Goal: Task Accomplishment & Management: Use online tool/utility

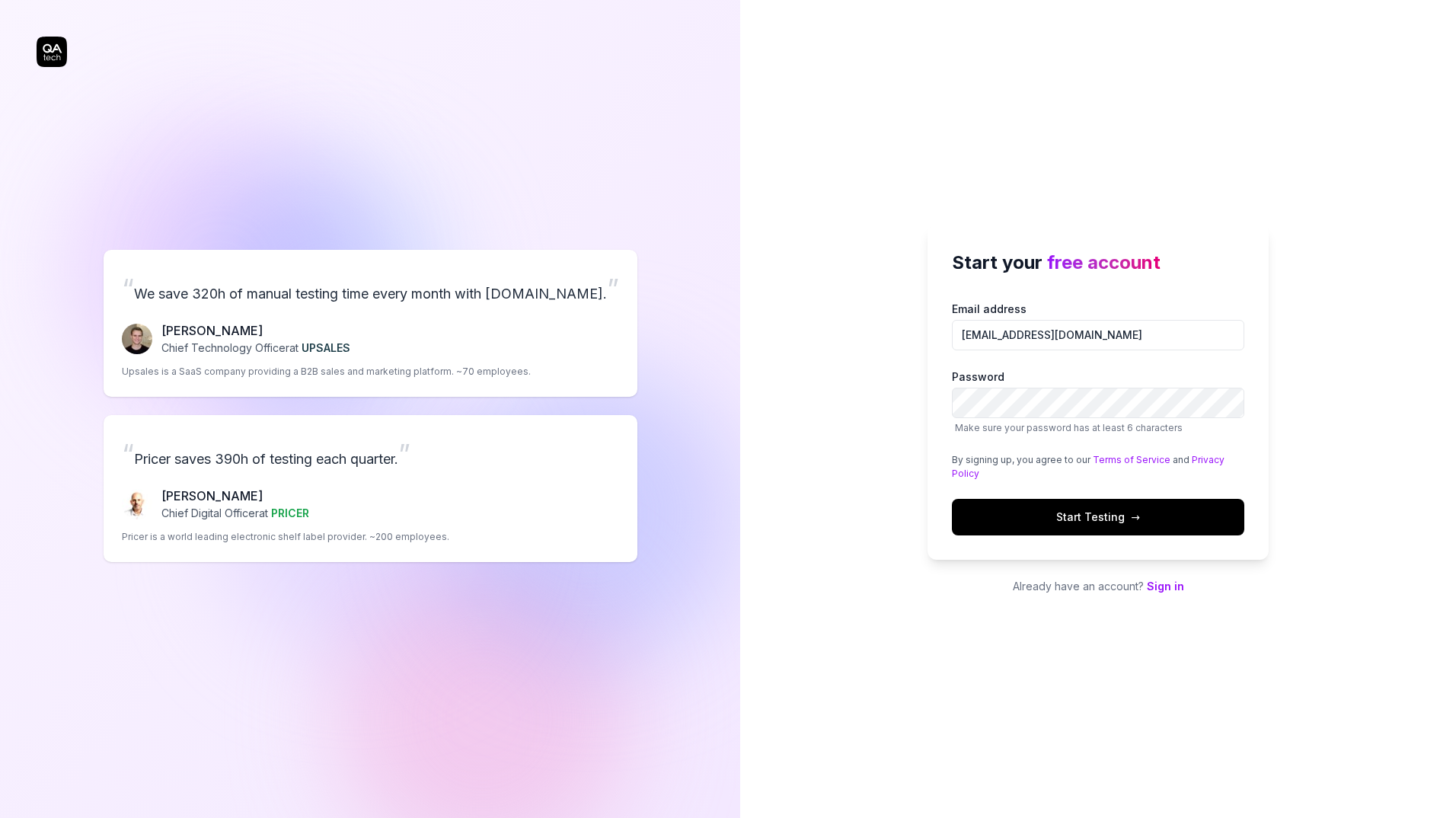
type input "[EMAIL_ADDRESS][DOMAIN_NAME]"
click at [951, 499] on button "Start Testing →" at bounding box center [1098, 517] width 292 height 37
click at [1174, 584] on link "Sign in" at bounding box center [1165, 585] width 38 height 13
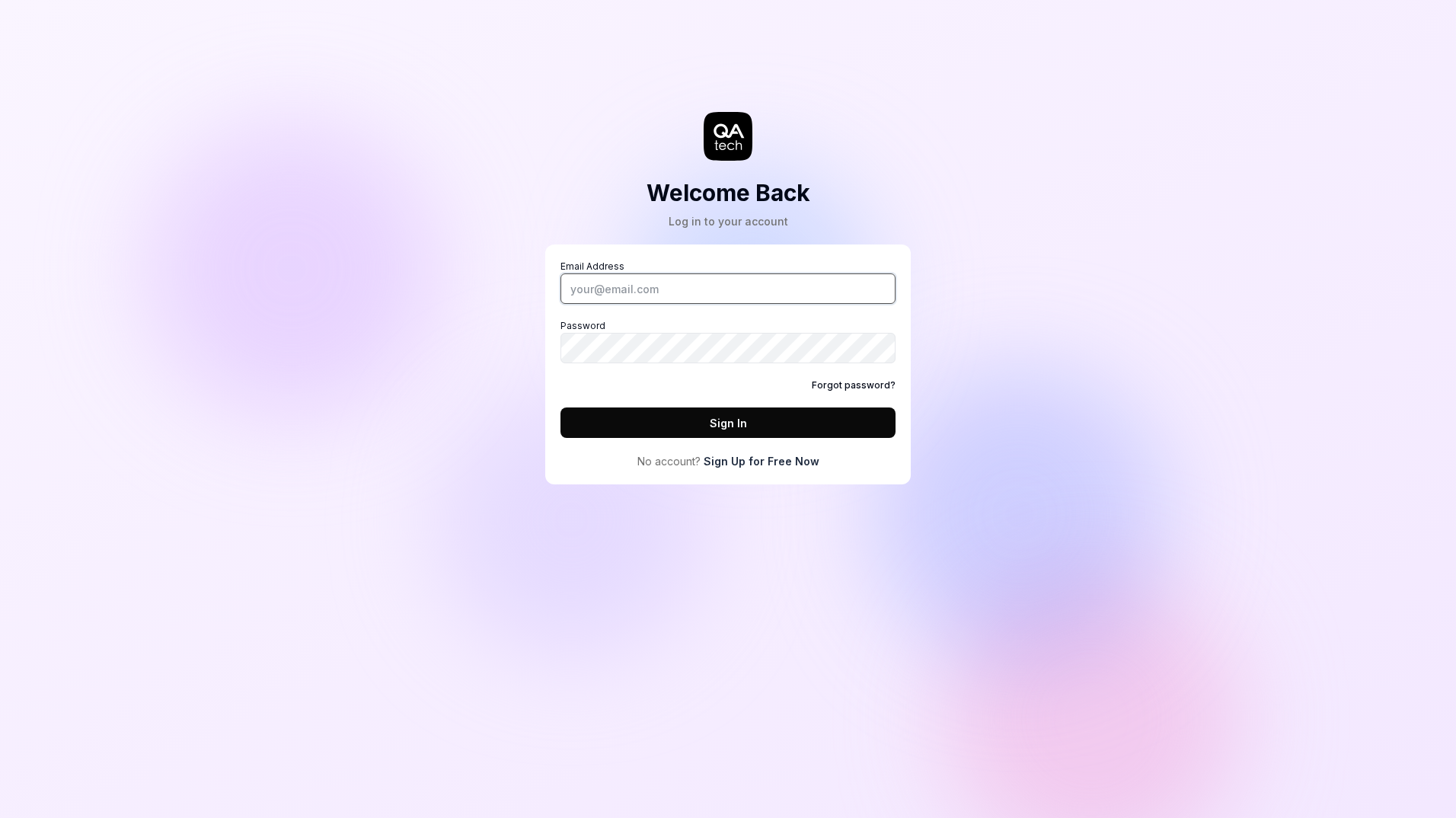
click at [633, 285] on input "Email Address" at bounding box center [728, 288] width 335 height 30
type input "[EMAIL_ADDRESS][DOMAIN_NAME]"
click at [561, 407] on button "Sign In" at bounding box center [728, 422] width 335 height 30
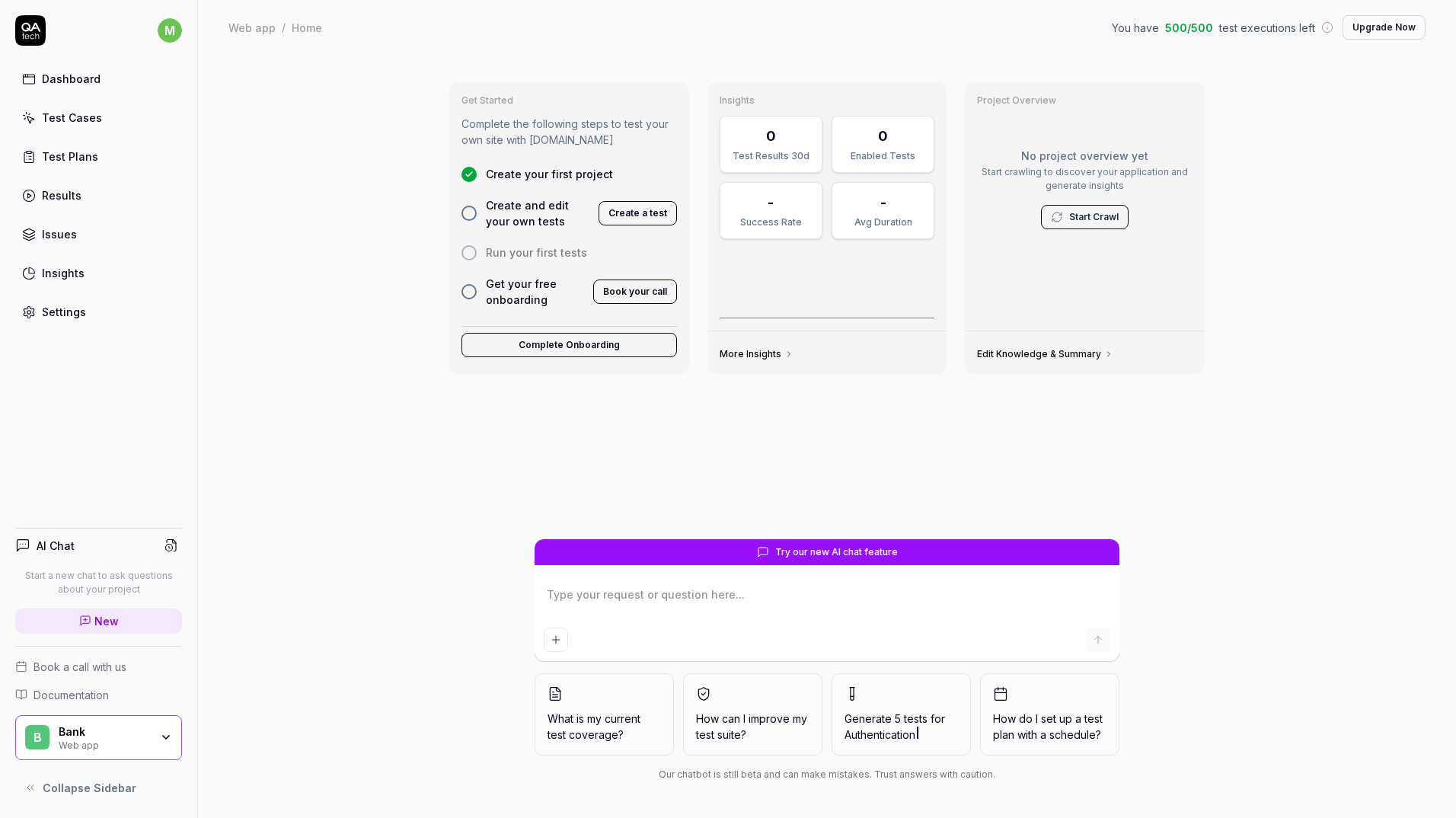
click at [702, 618] on textarea at bounding box center [826, 601] width 566 height 38
click at [84, 98] on div "Dashboard Test Cases Test Plans Results Issues Insights Settings" at bounding box center [98, 196] width 166 height 263
click at [89, 85] on div "Dashboard" at bounding box center [72, 78] width 59 height 16
click at [618, 217] on button "Create a test" at bounding box center [637, 213] width 78 height 25
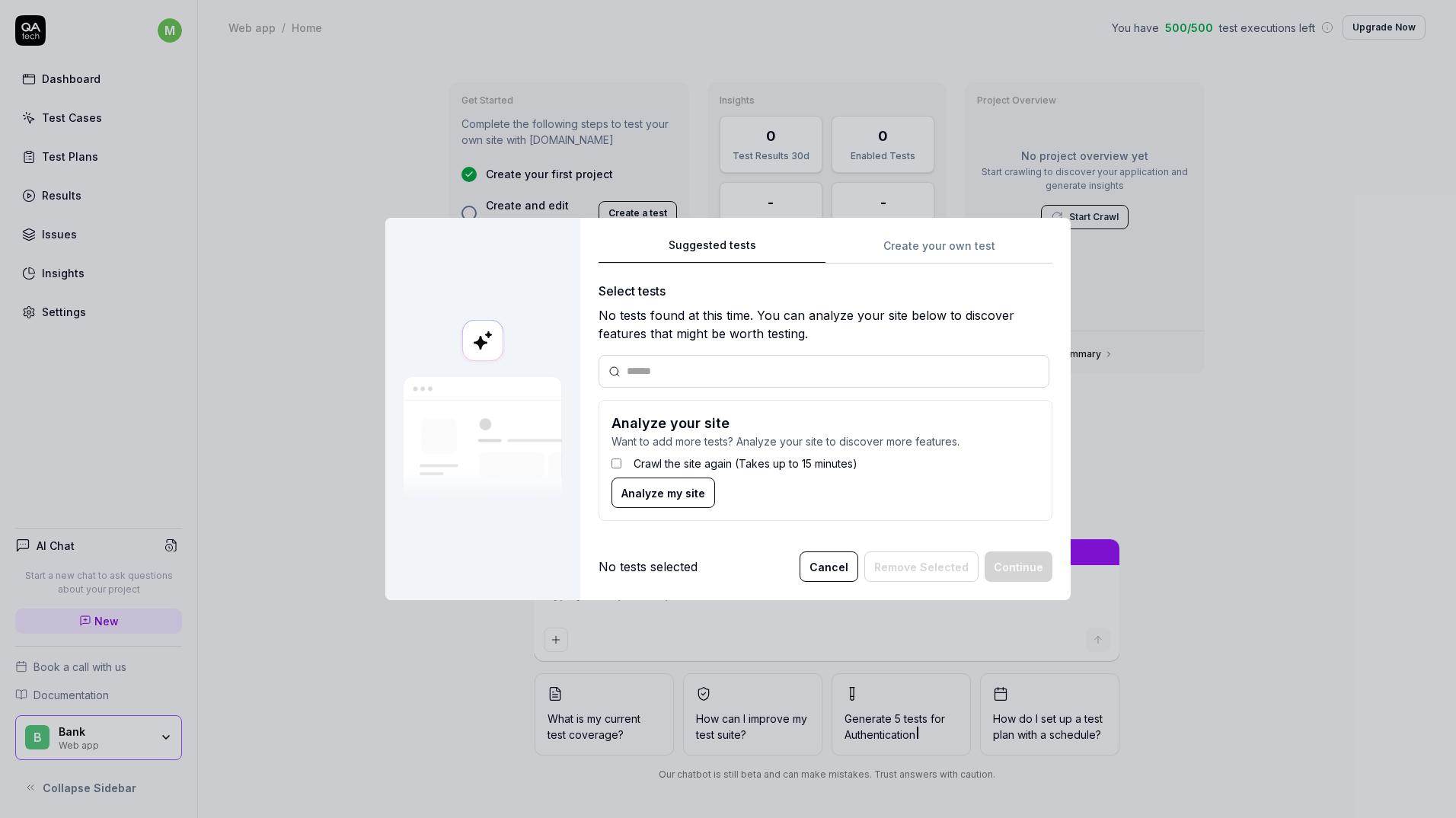
click at [729, 361] on div at bounding box center [824, 371] width 450 height 33
click at [847, 556] on button "Cancel" at bounding box center [829, 566] width 59 height 30
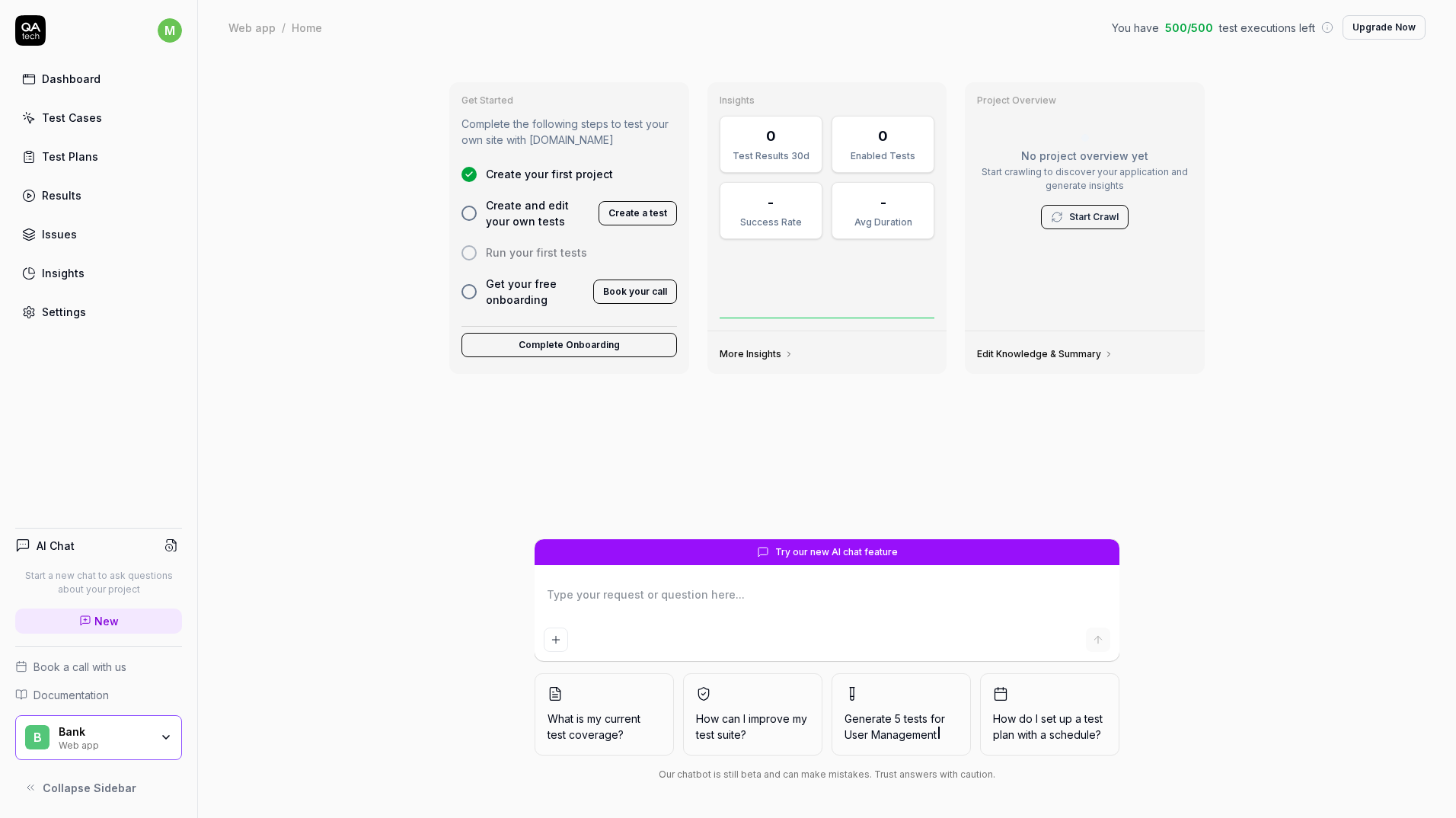
click at [631, 220] on button "Create a test" at bounding box center [637, 213] width 78 height 25
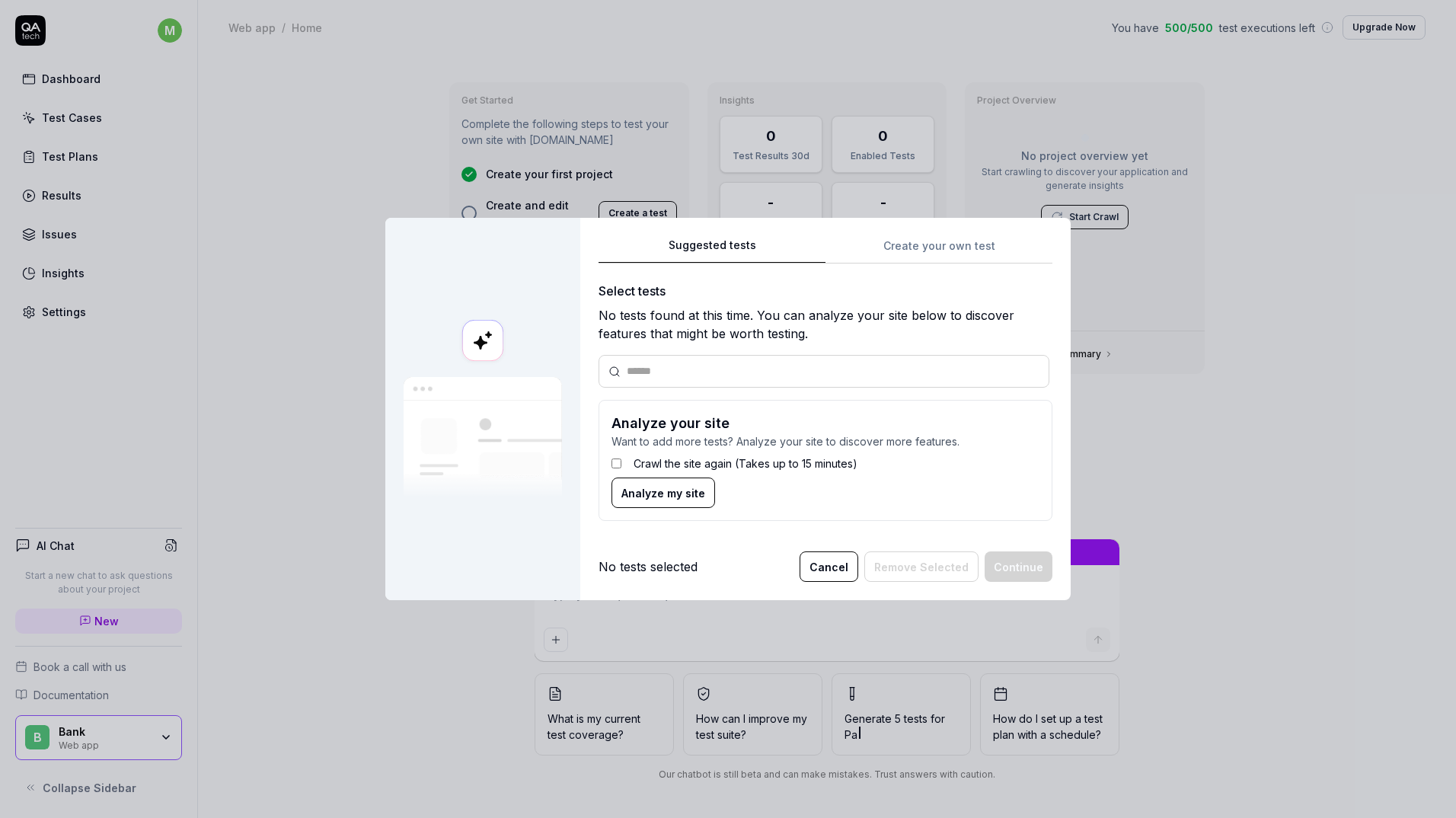
click at [708, 369] on input "text" at bounding box center [833, 370] width 413 height 16
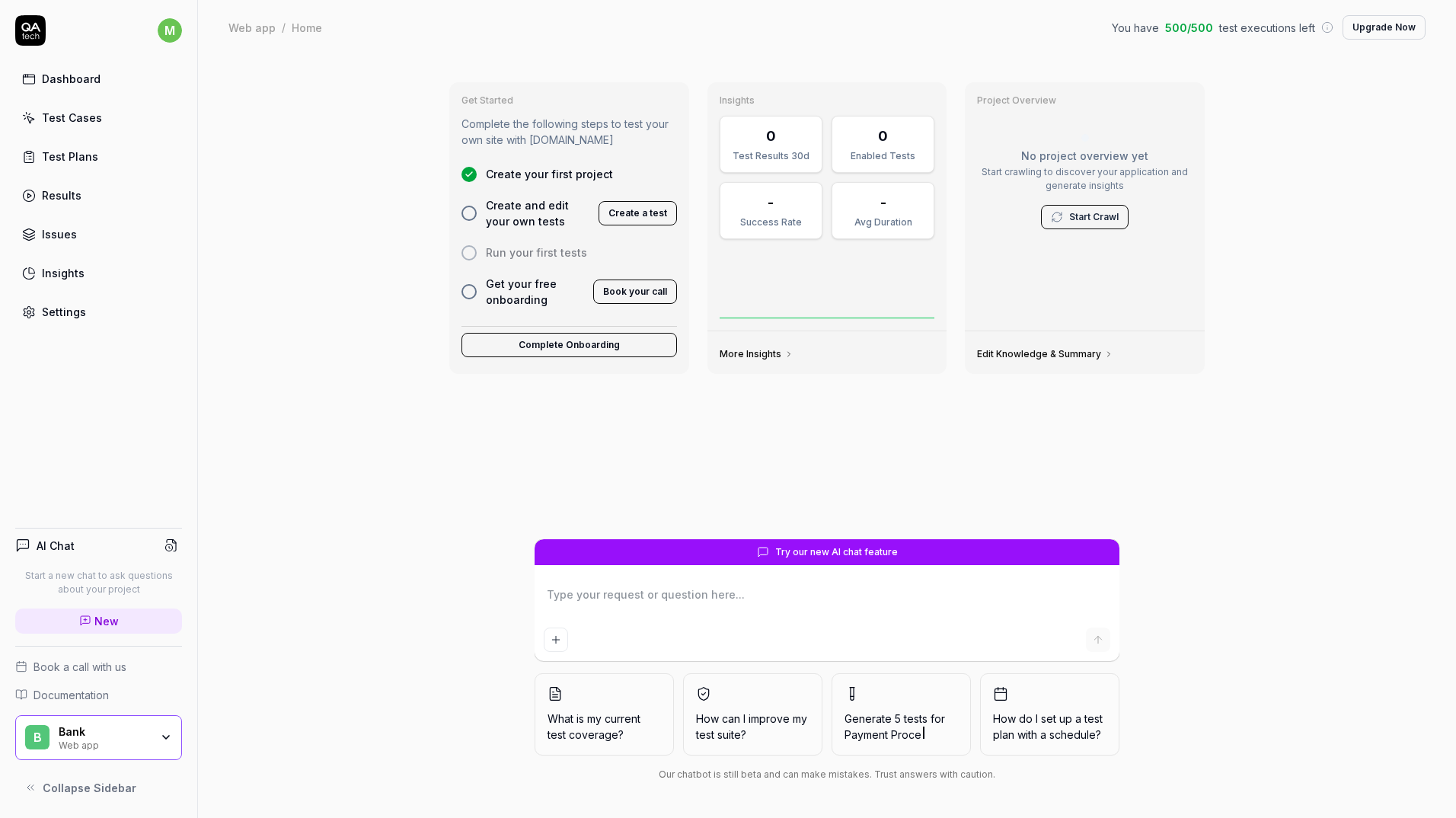
click at [642, 214] on button "Create a test" at bounding box center [637, 213] width 78 height 25
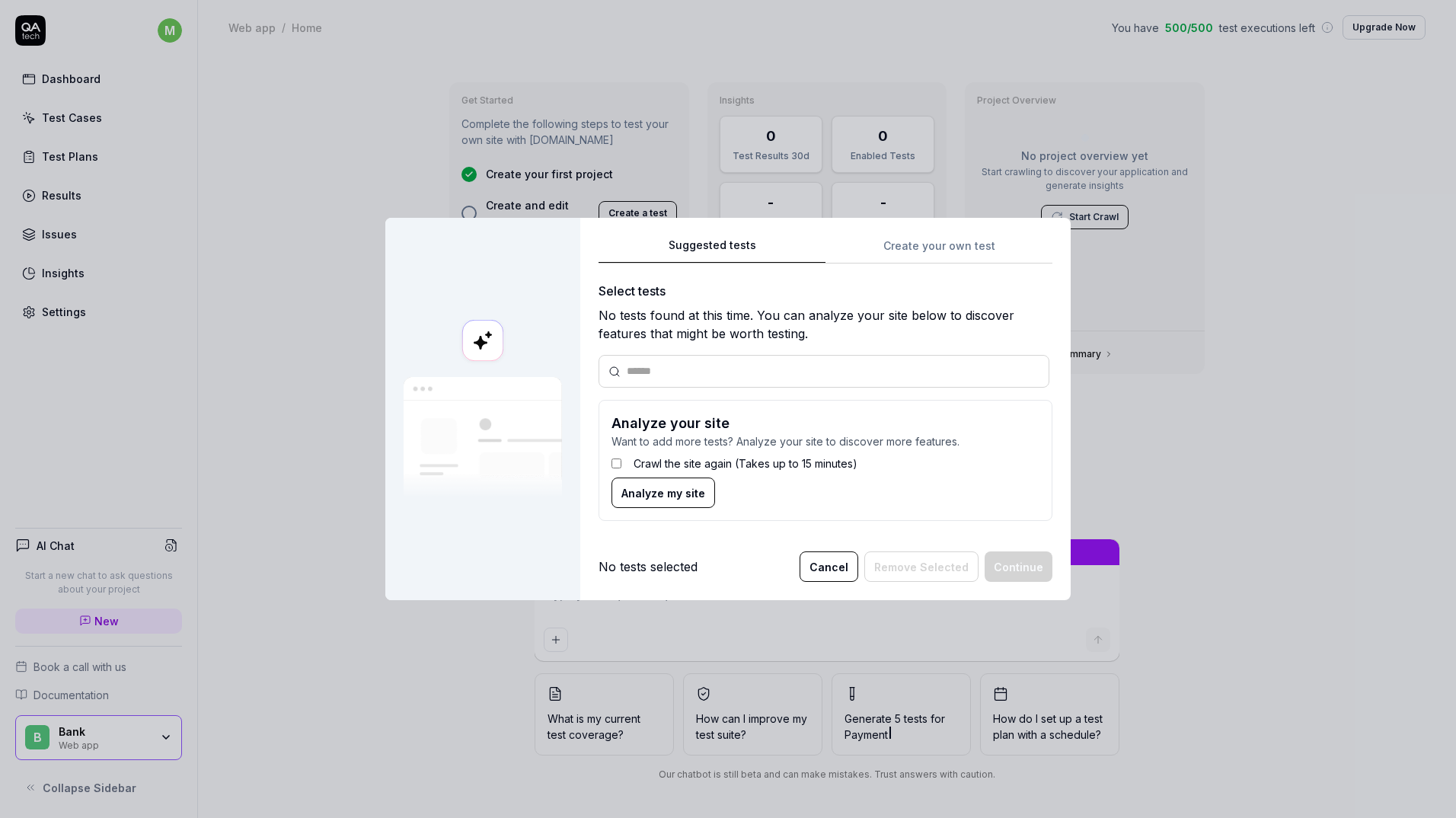
type textarea "*"
type input "**********"
click at [836, 580] on button "Cancel" at bounding box center [829, 566] width 59 height 30
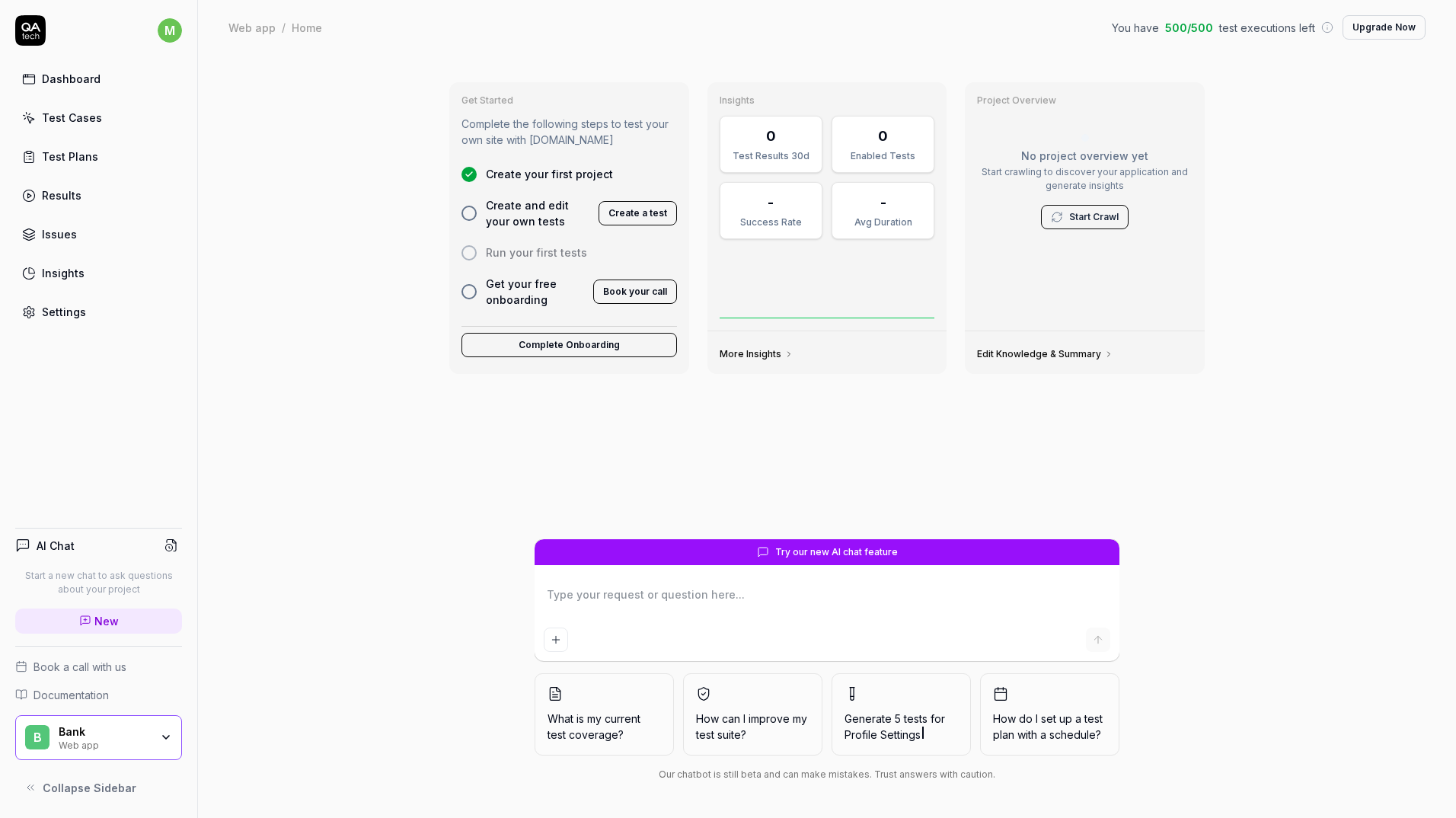
click at [847, 568] on form "Try our new AI chat feature" at bounding box center [826, 599] width 585 height 122
click at [1086, 231] on div "No project overview yet Start crawling to discover your application and generat…" at bounding box center [1085, 181] width 215 height 131
click at [1098, 215] on link "Start Crawl" at bounding box center [1094, 217] width 50 height 14
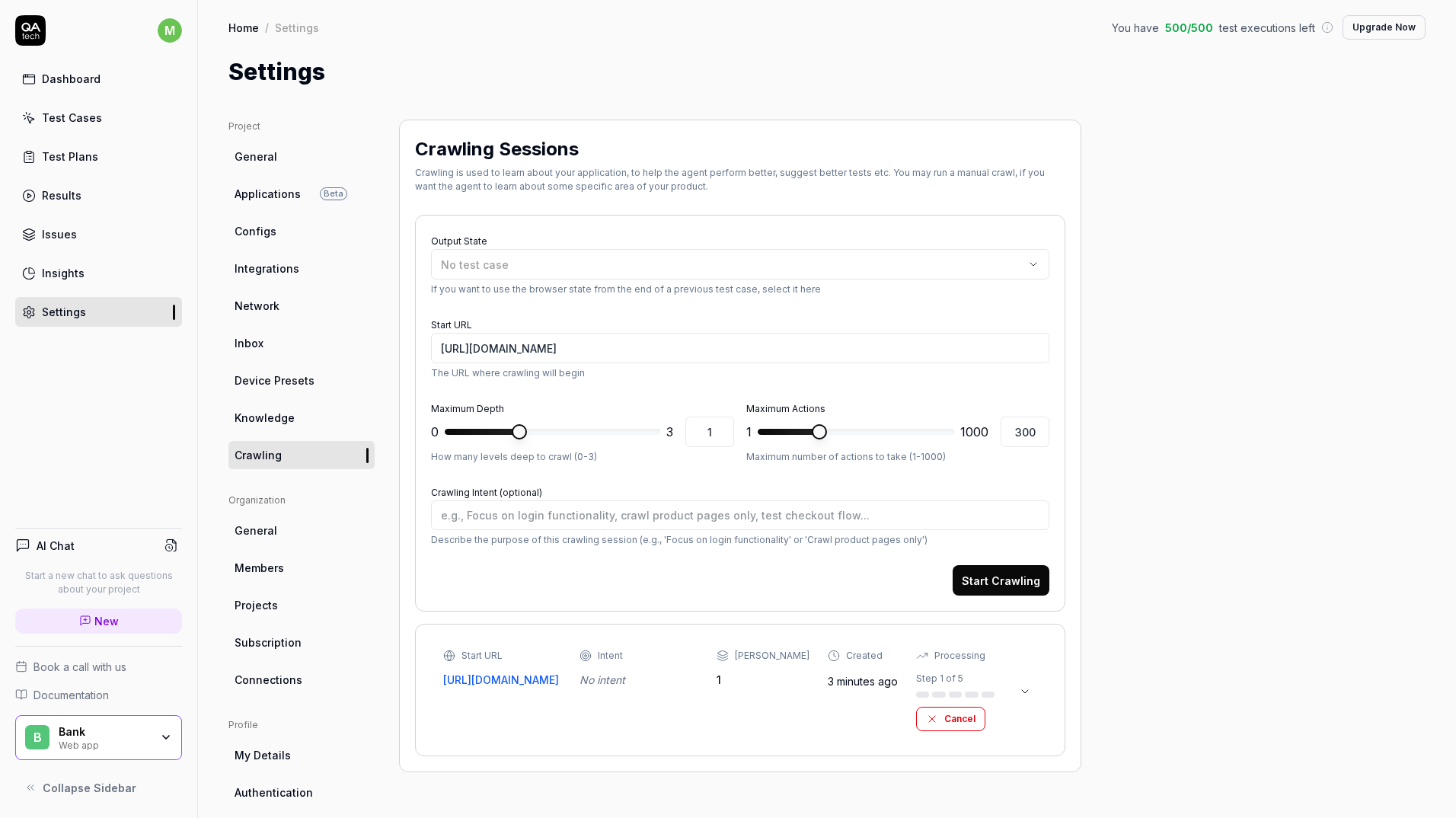
click at [930, 709] on button "Cancel" at bounding box center [950, 719] width 69 height 25
click at [1030, 676] on icon at bounding box center [1024, 670] width 12 height 12
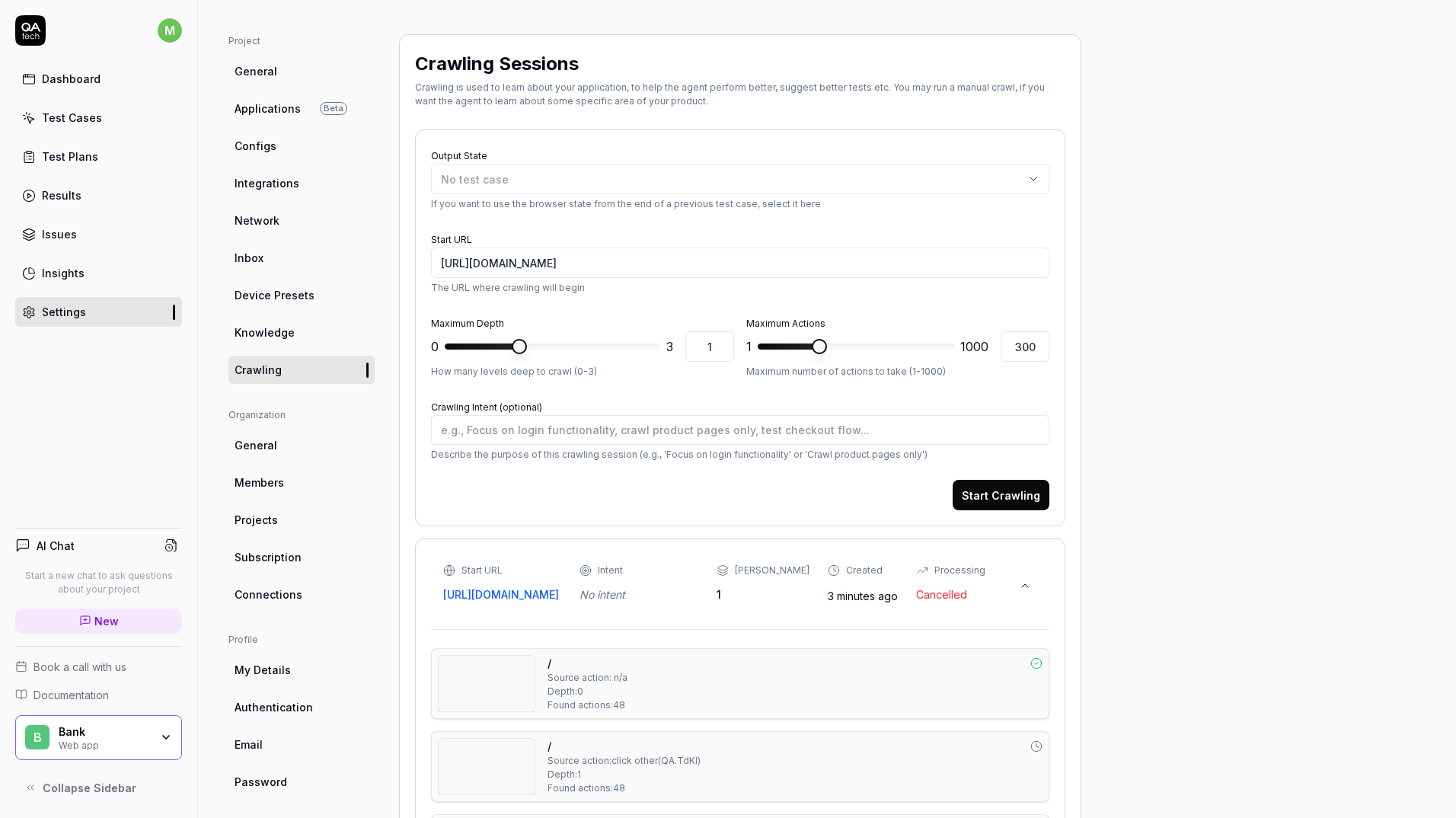
scroll to position [76, 0]
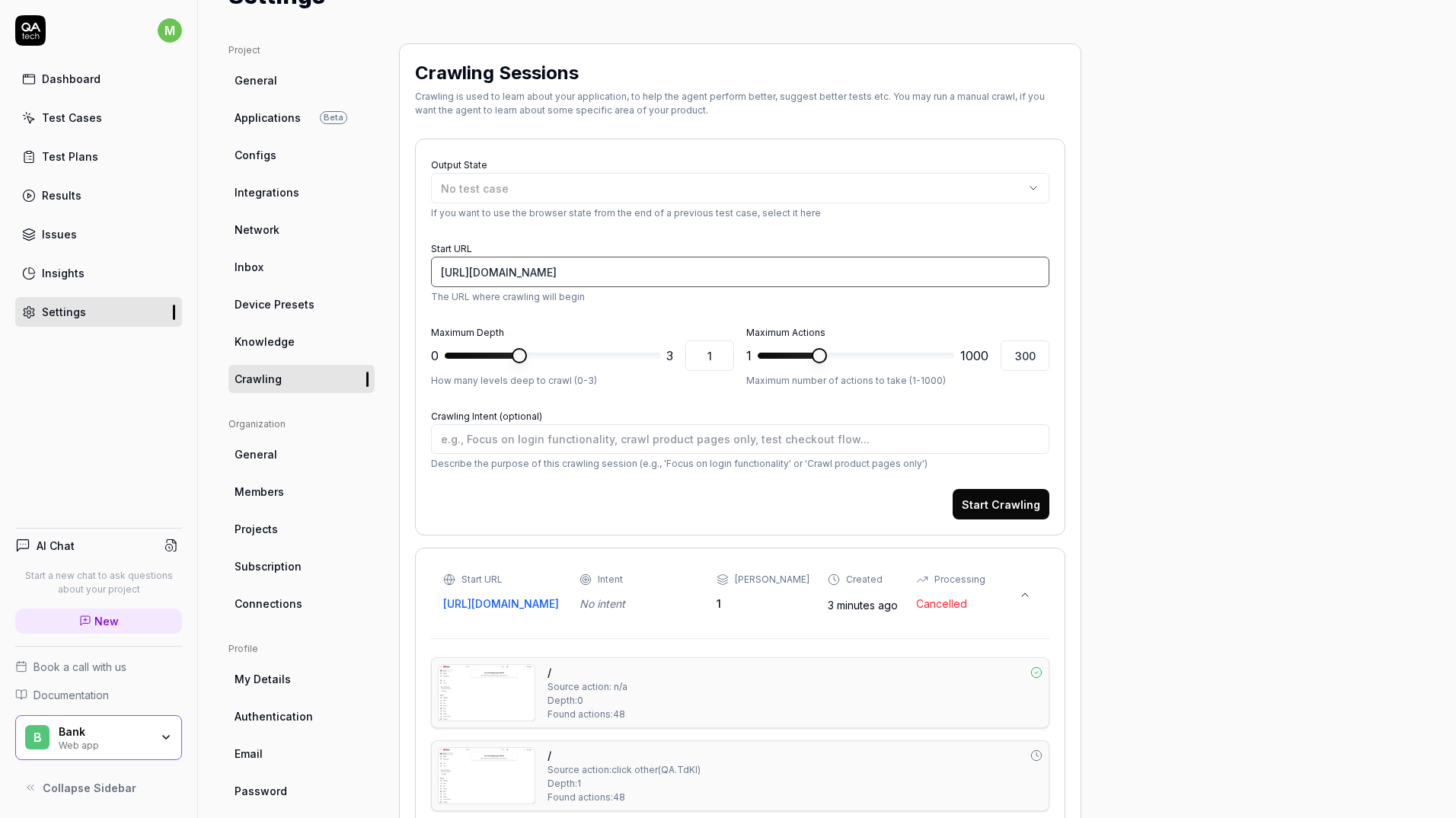
click at [586, 272] on input "[URL][DOMAIN_NAME]" at bounding box center [740, 271] width 619 height 30
paste input "[DOMAIN_NAME][URL]"
type textarea "*"
type input "[URL][DOMAIN_NAME]"
click at [1018, 512] on button "Start Crawling" at bounding box center [1000, 504] width 97 height 30
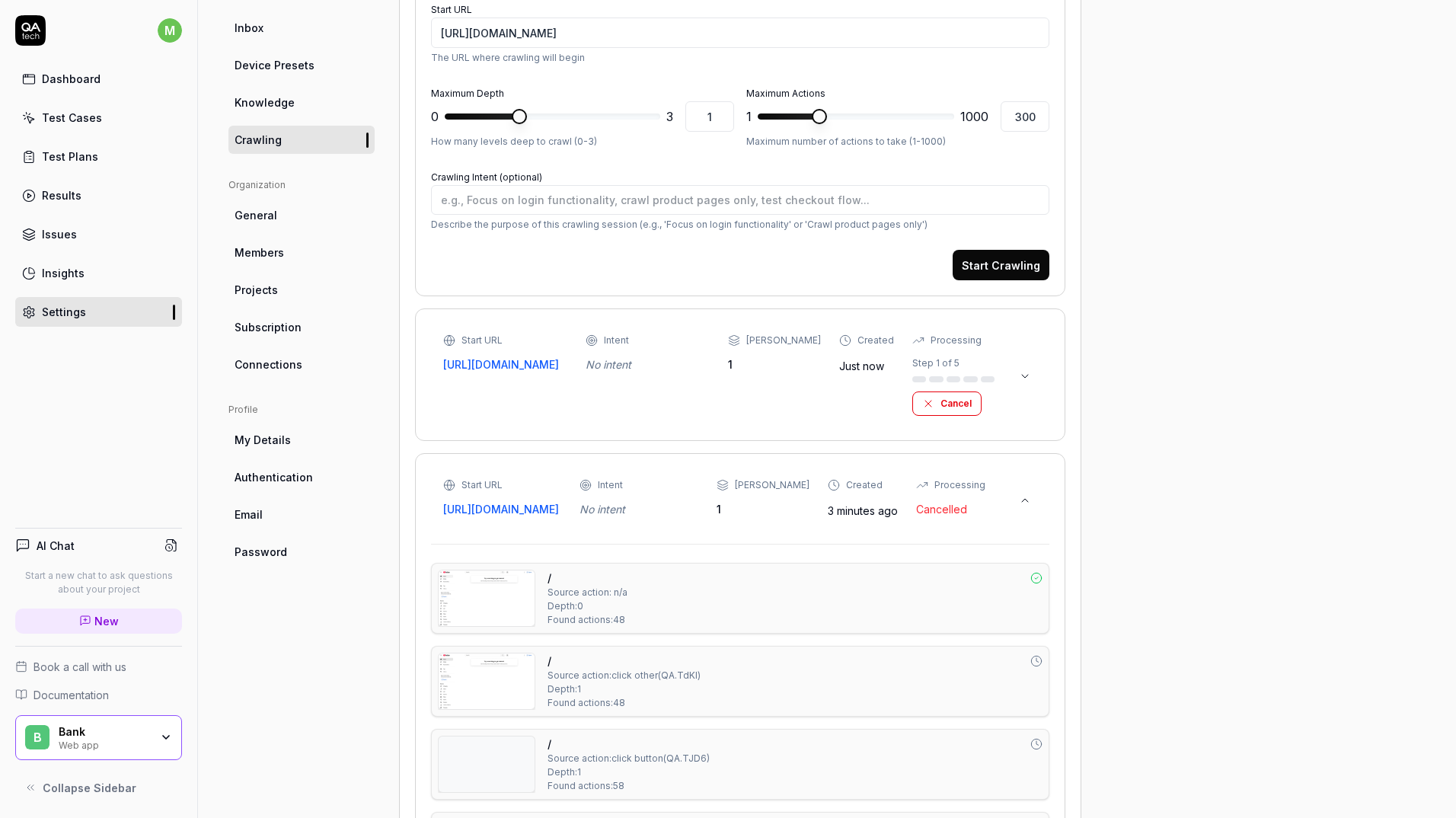
scroll to position [304, 0]
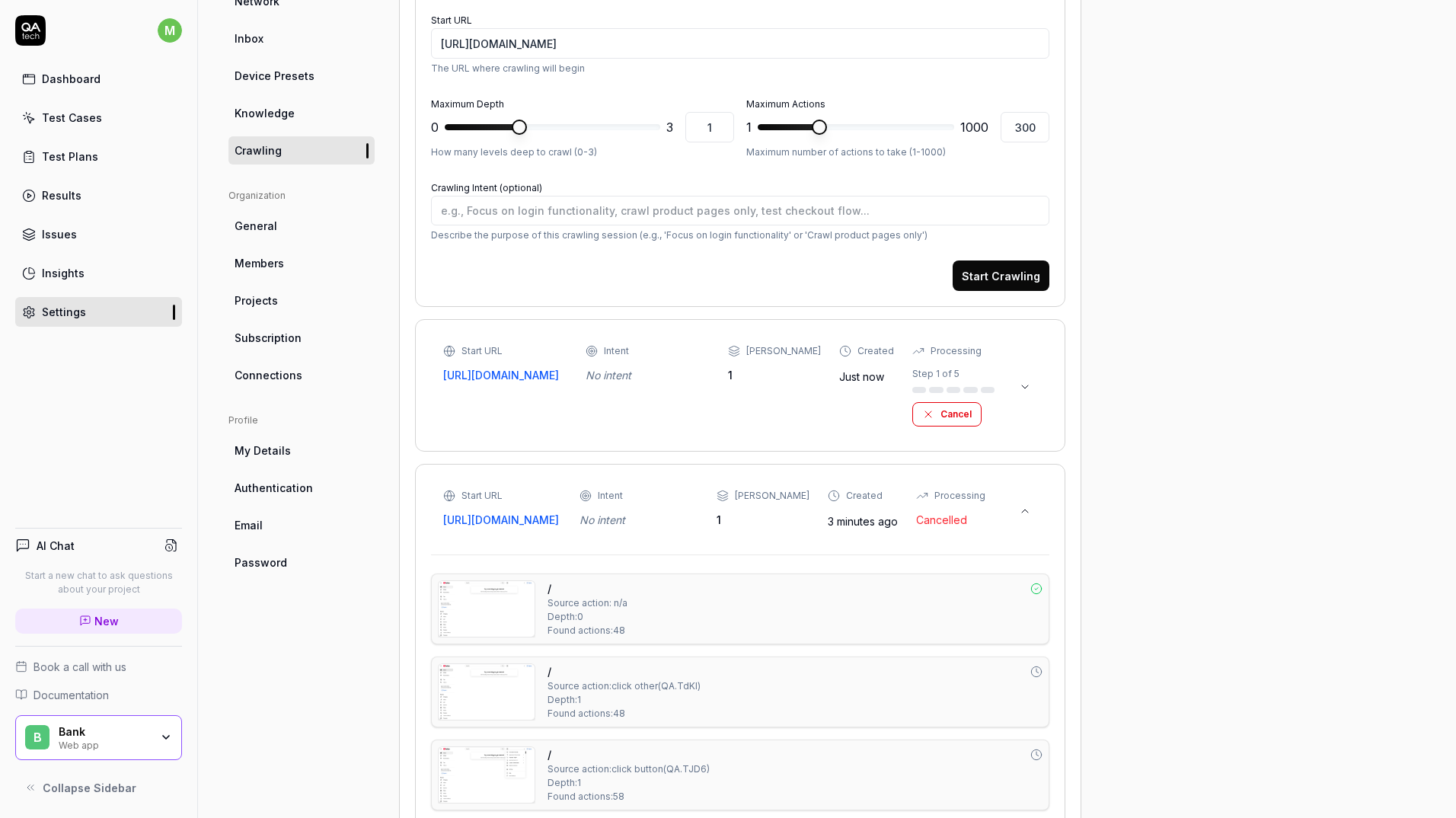
click at [1034, 397] on button at bounding box center [1025, 387] width 25 height 25
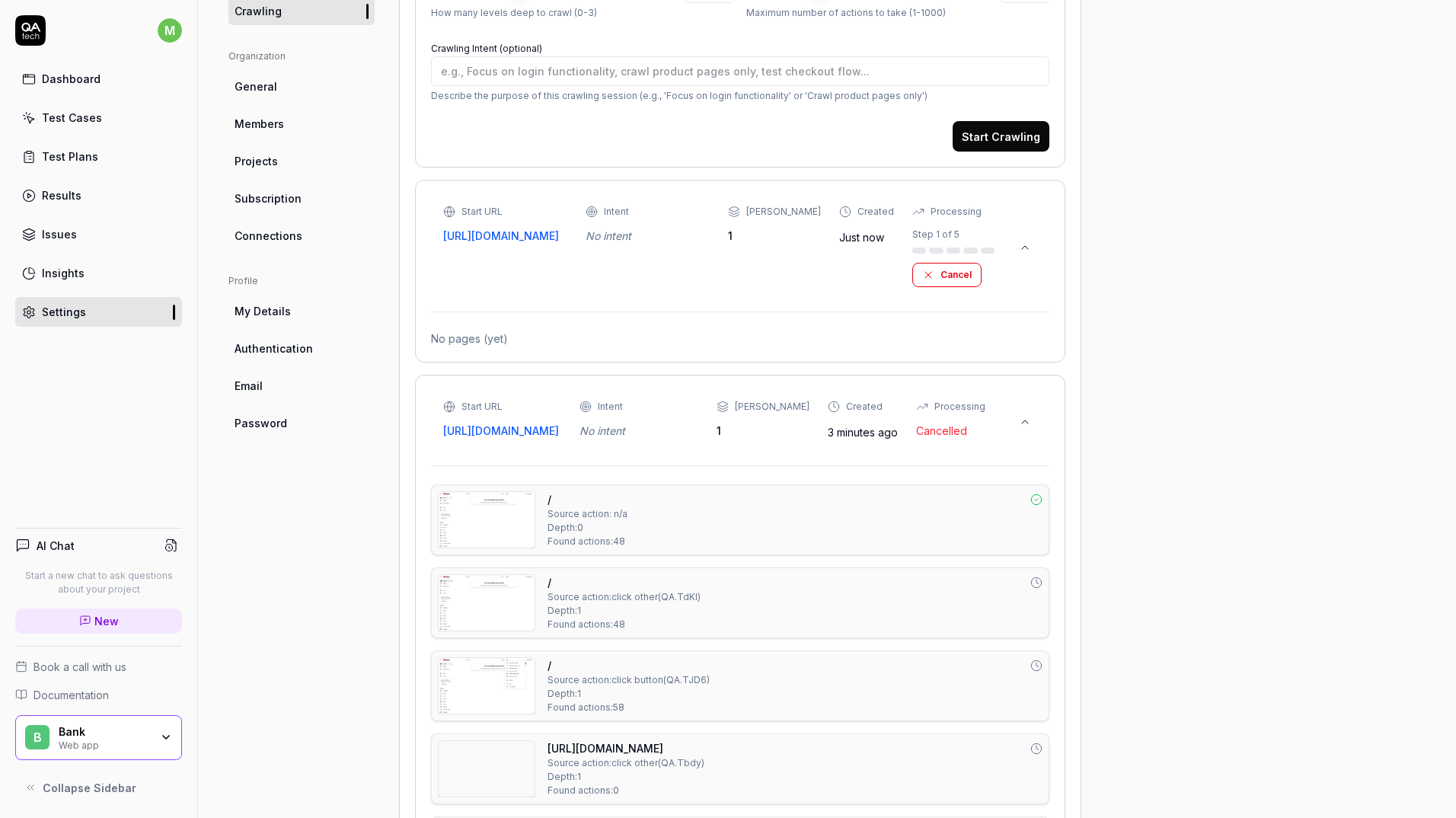
scroll to position [761, 0]
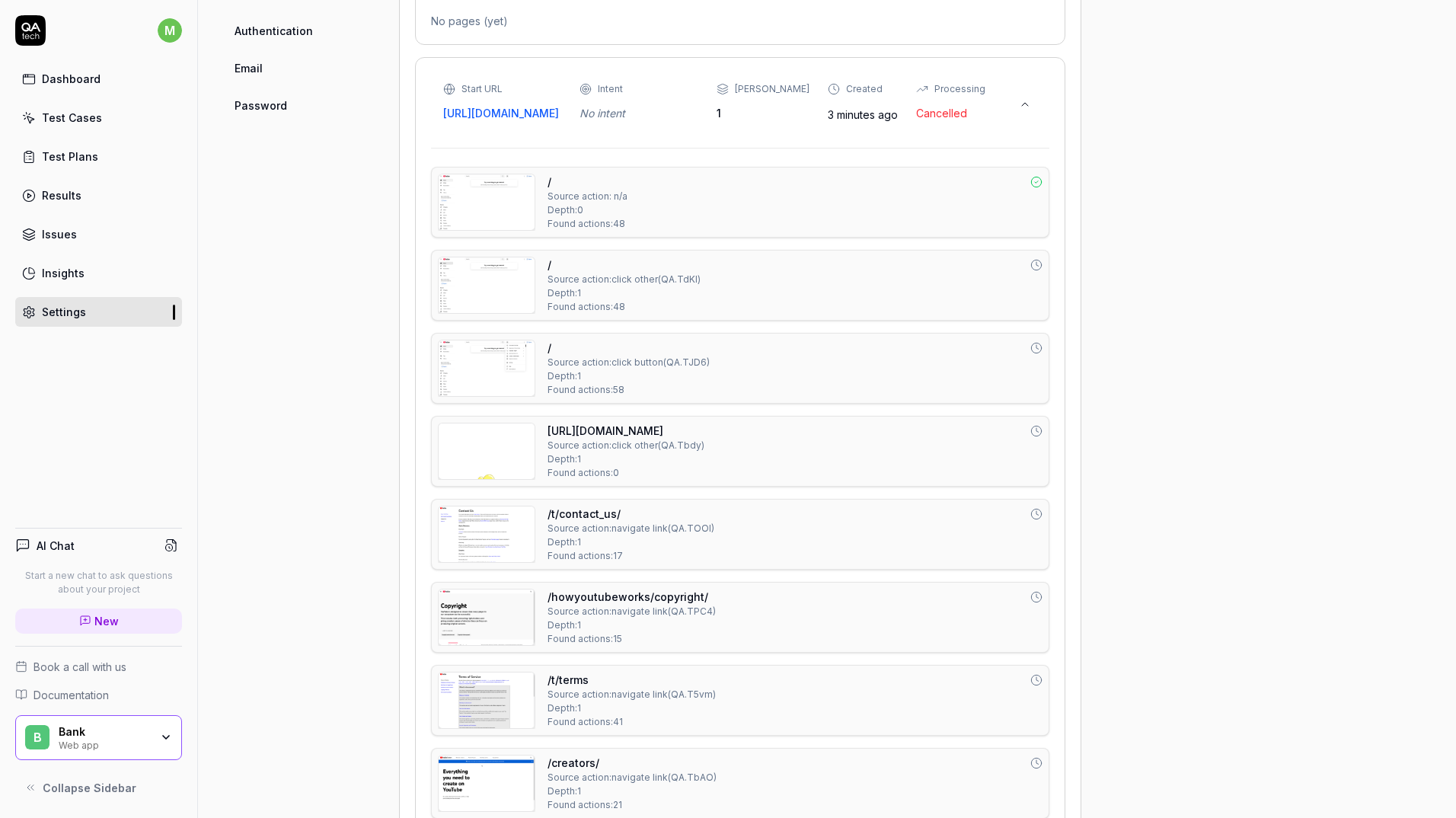
click at [506, 396] on img at bounding box center [486, 368] width 96 height 55
drag, startPoint x: 1164, startPoint y: 322, endPoint x: 1018, endPoint y: 348, distance: 148.3
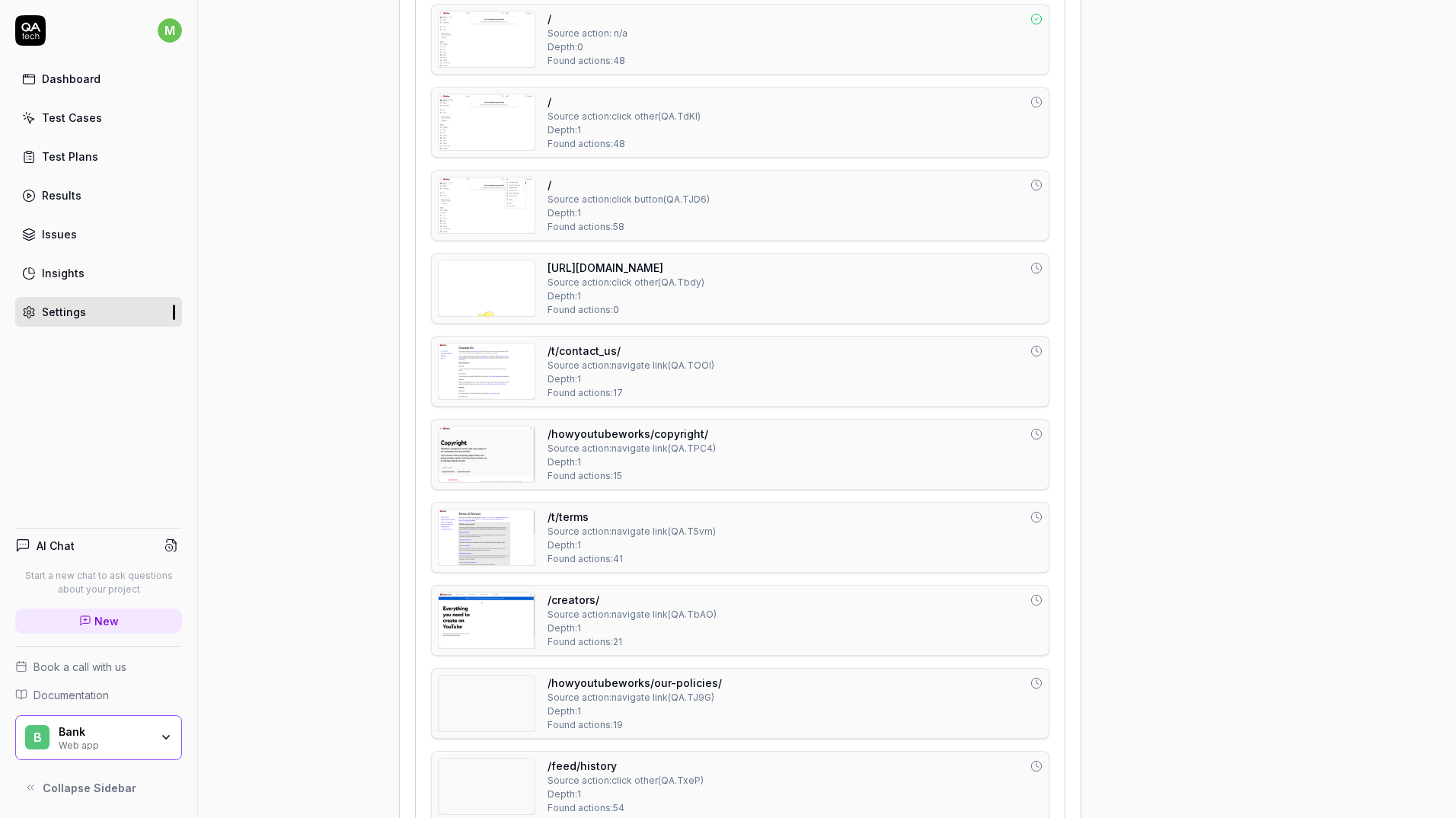
scroll to position [1142, 0]
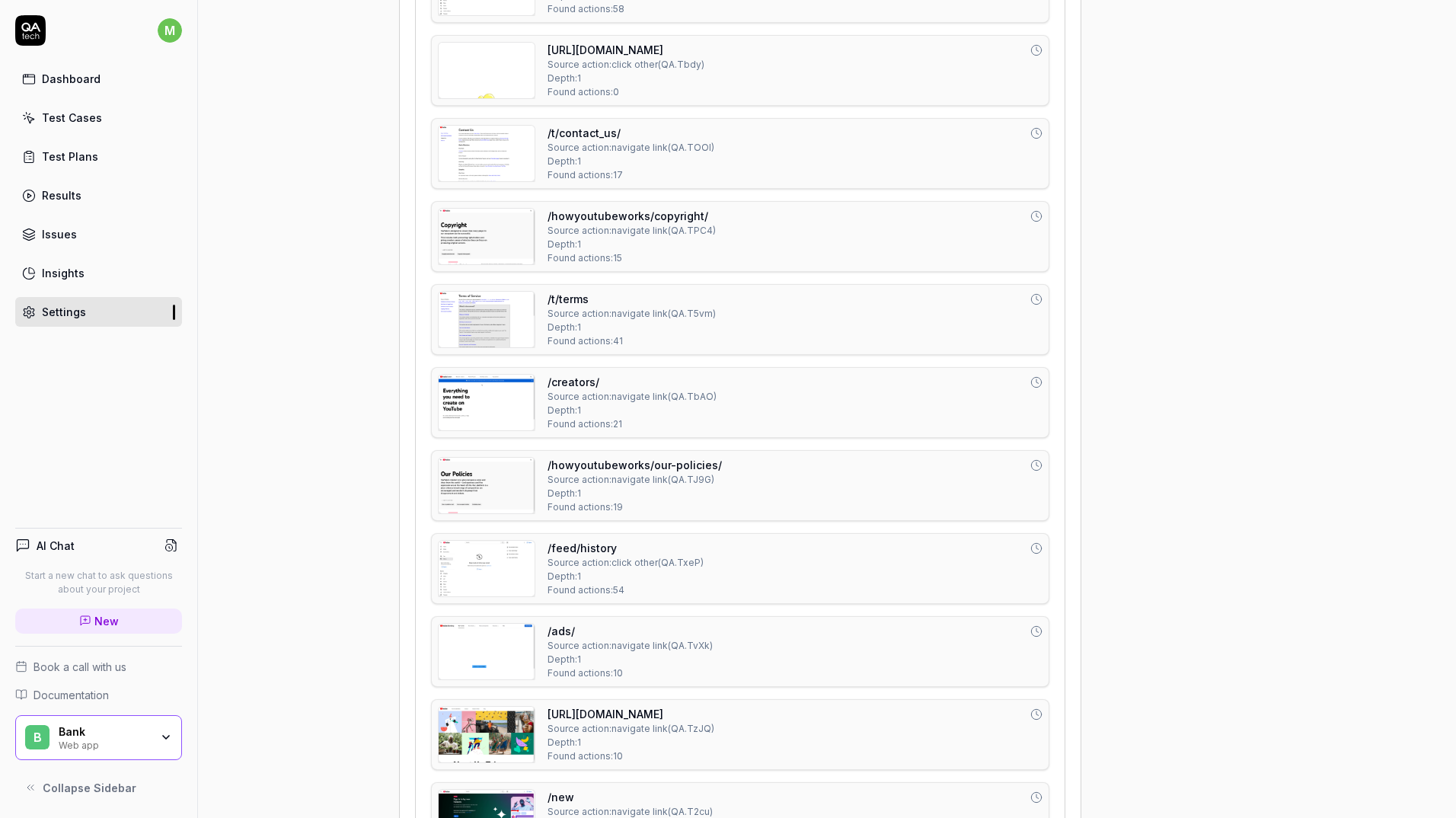
click at [480, 424] on img at bounding box center [486, 403] width 96 height 55
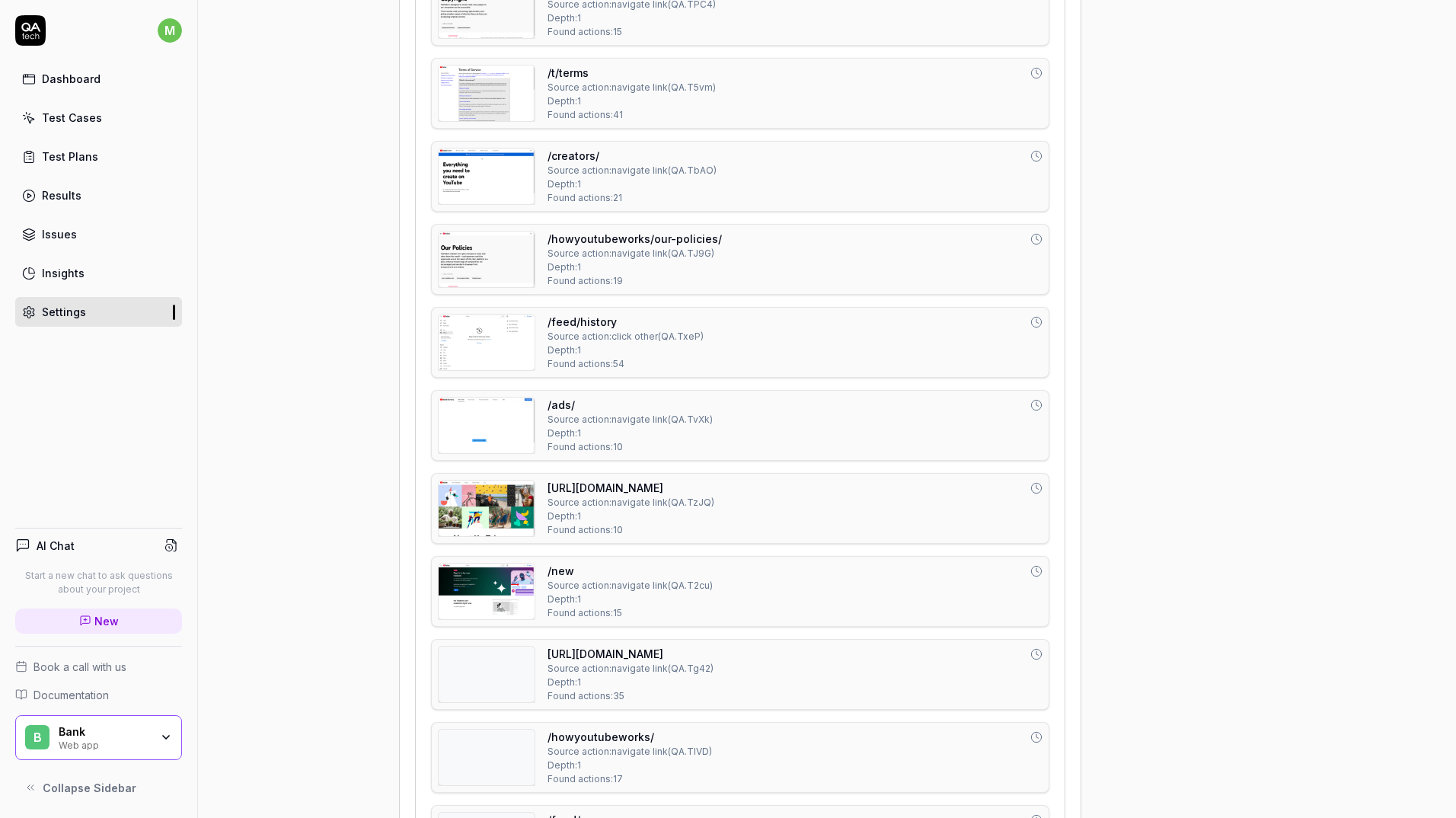
scroll to position [1370, 0]
click at [495, 445] on img at bounding box center [486, 423] width 96 height 55
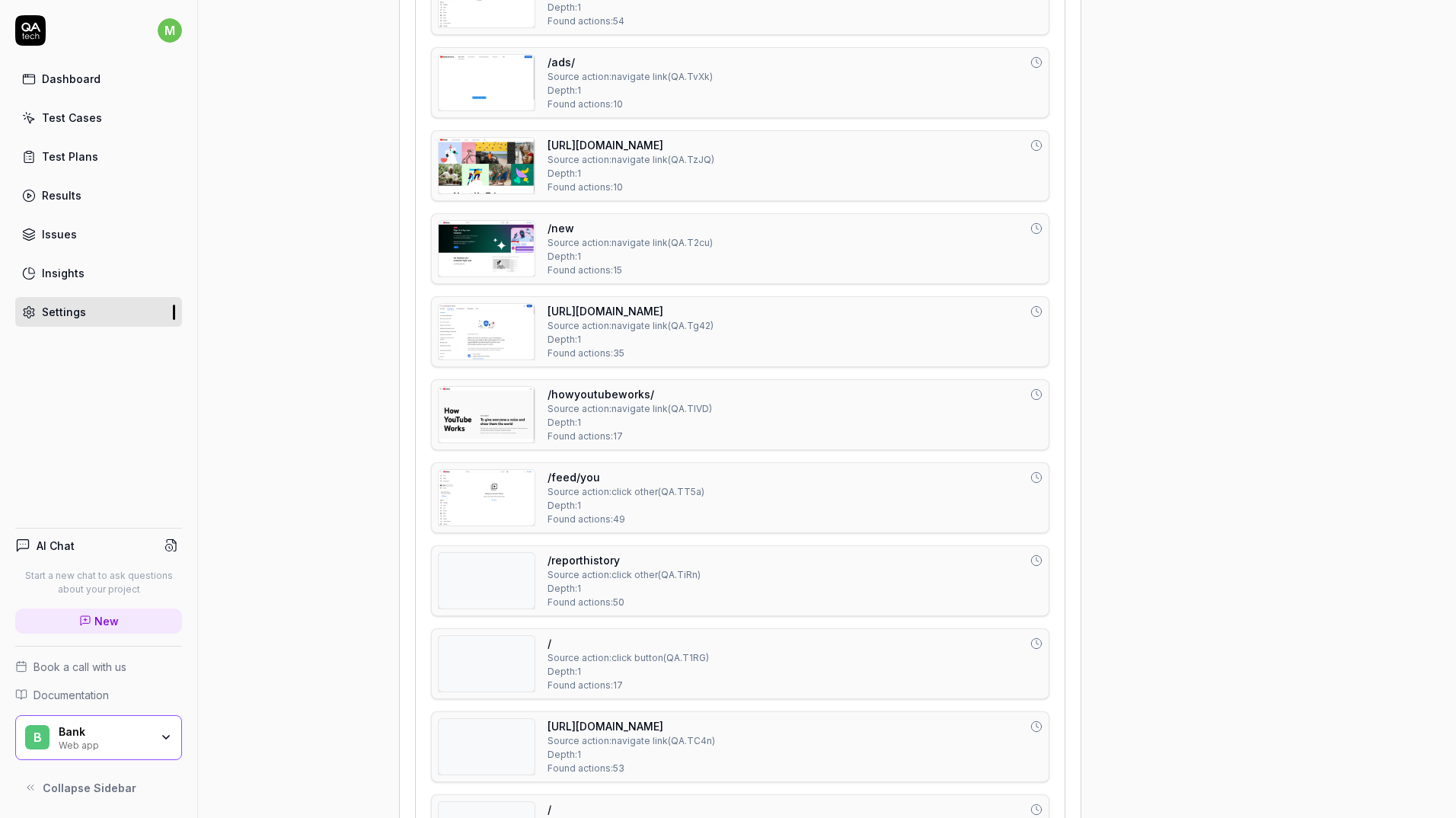
scroll to position [1751, 0]
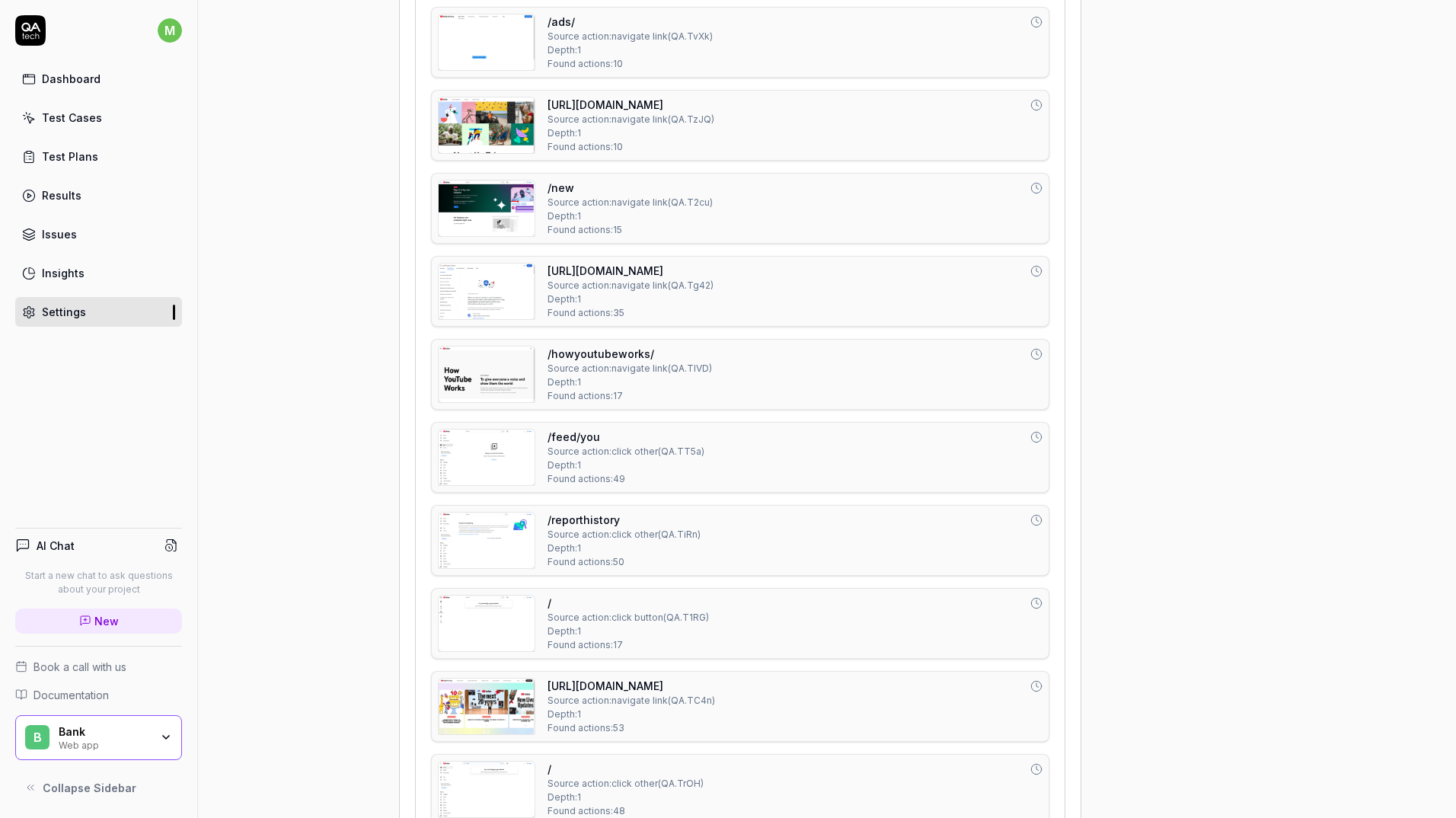
click at [466, 485] on img at bounding box center [486, 457] width 96 height 55
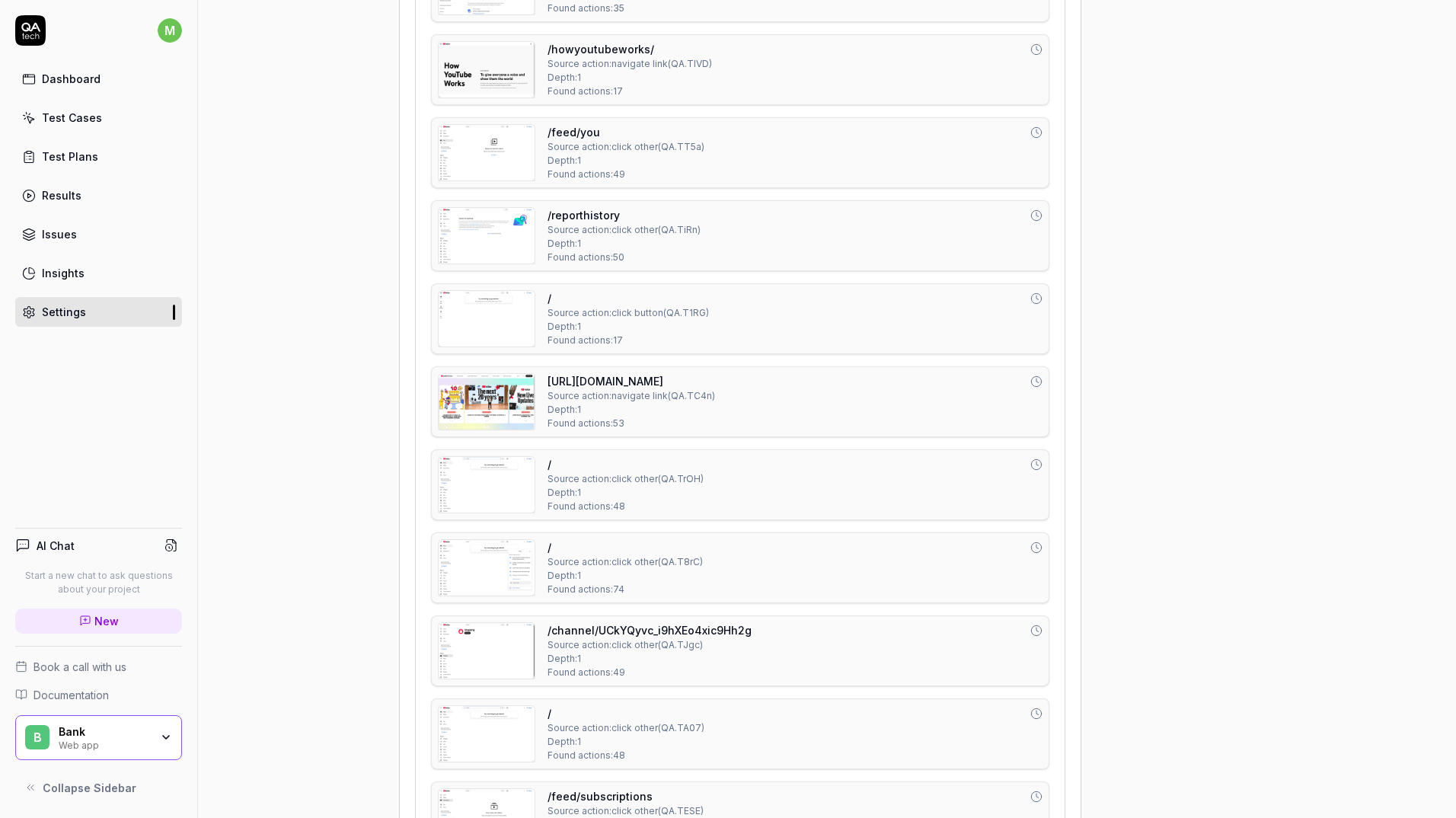
click at [485, 550] on div "/ Source action: click other ( QA.T8rC ) Depth: 1 Found actions: 74" at bounding box center [740, 567] width 619 height 71
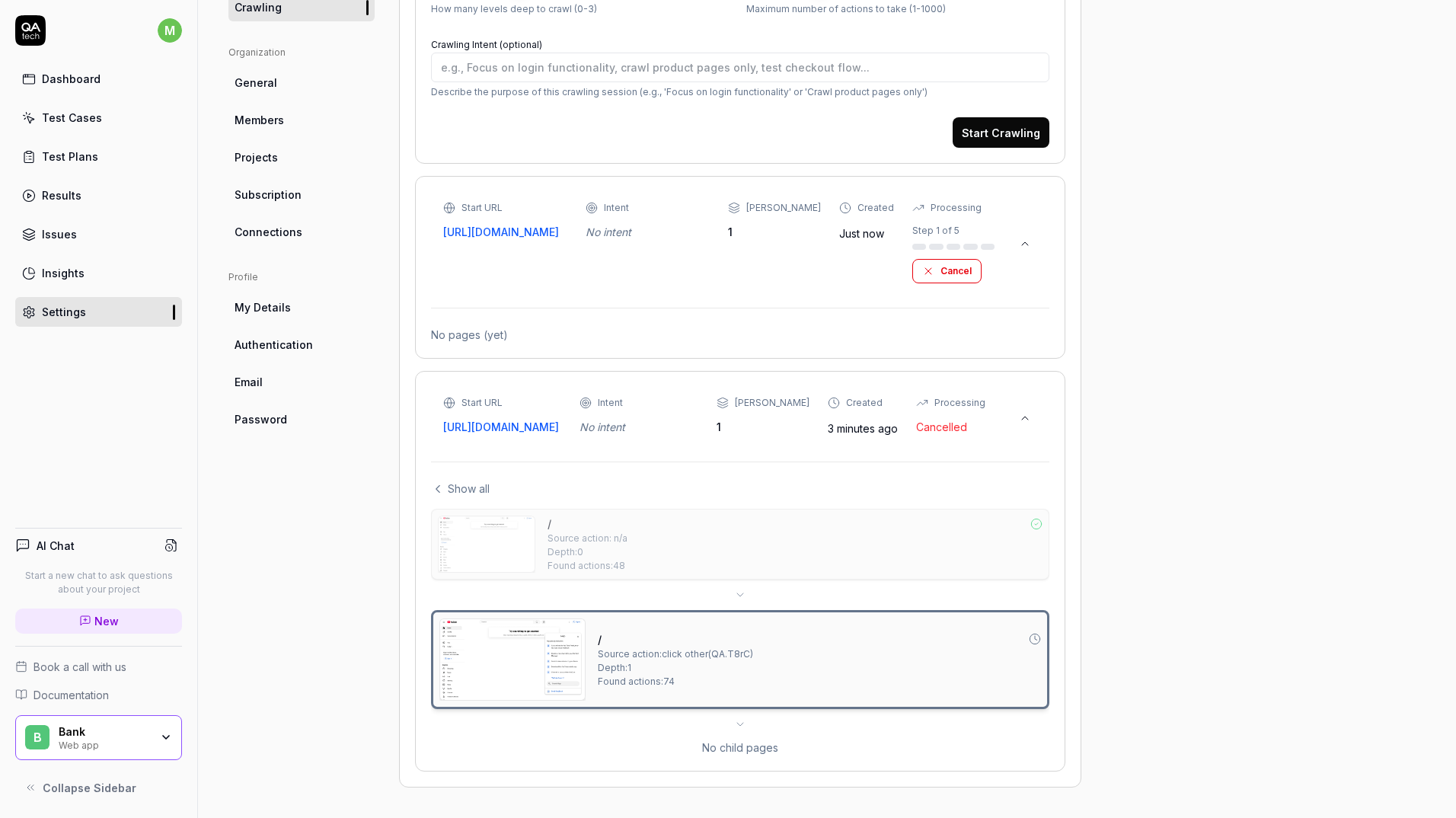
scroll to position [461, 0]
click at [526, 628] on img at bounding box center [512, 659] width 144 height 81
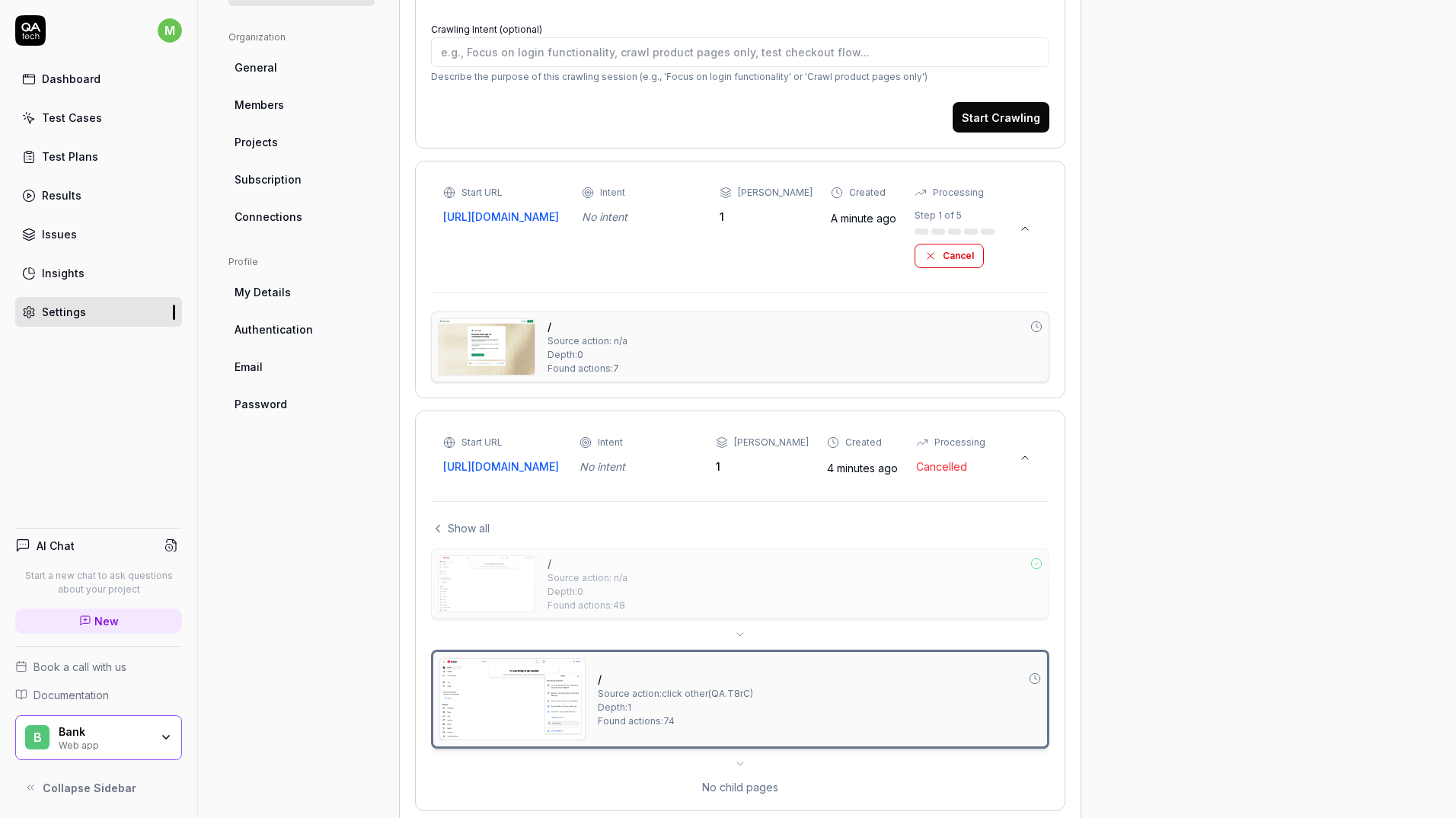
scroll to position [517, 0]
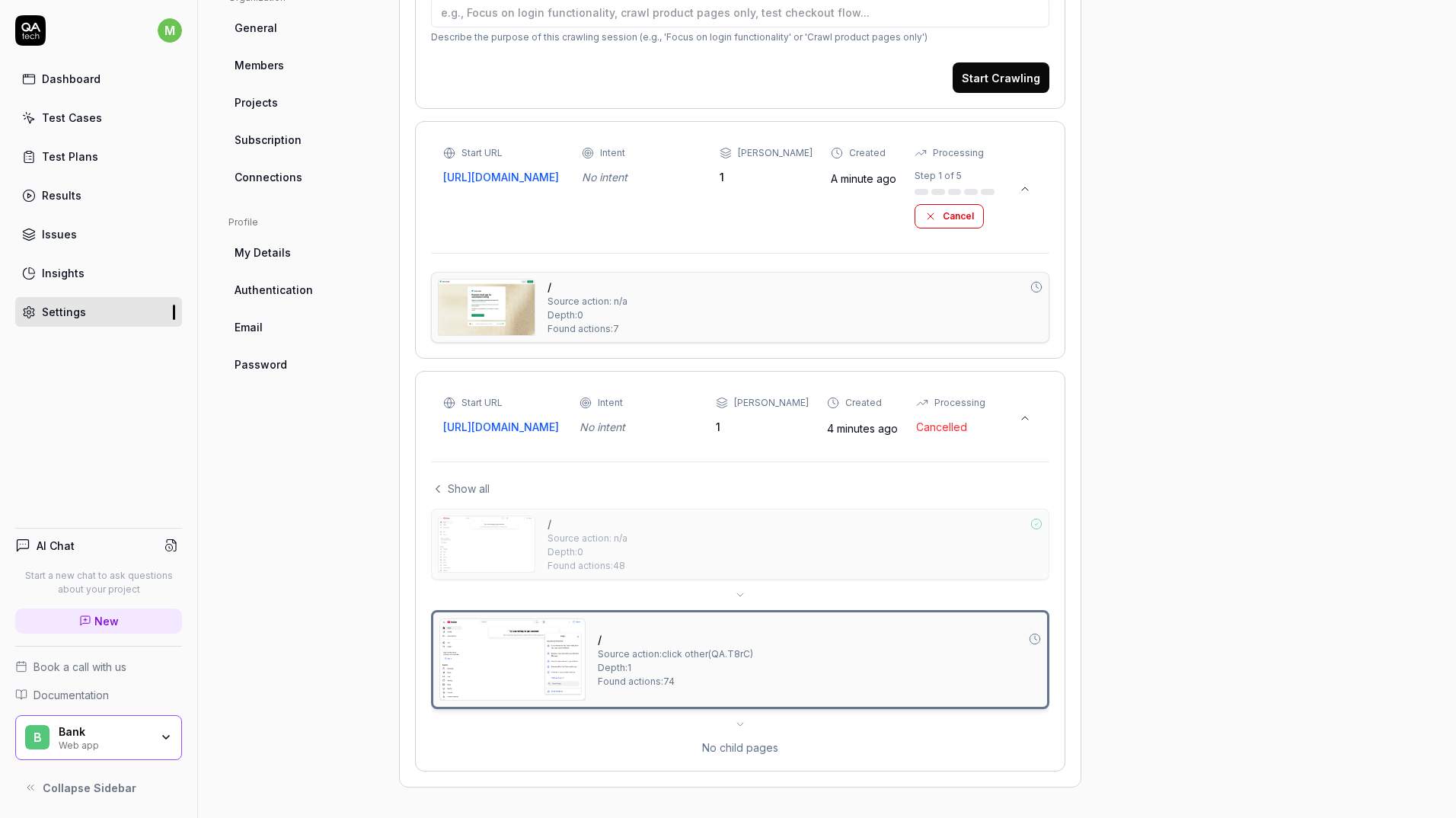
click at [502, 290] on img at bounding box center [486, 307] width 96 height 55
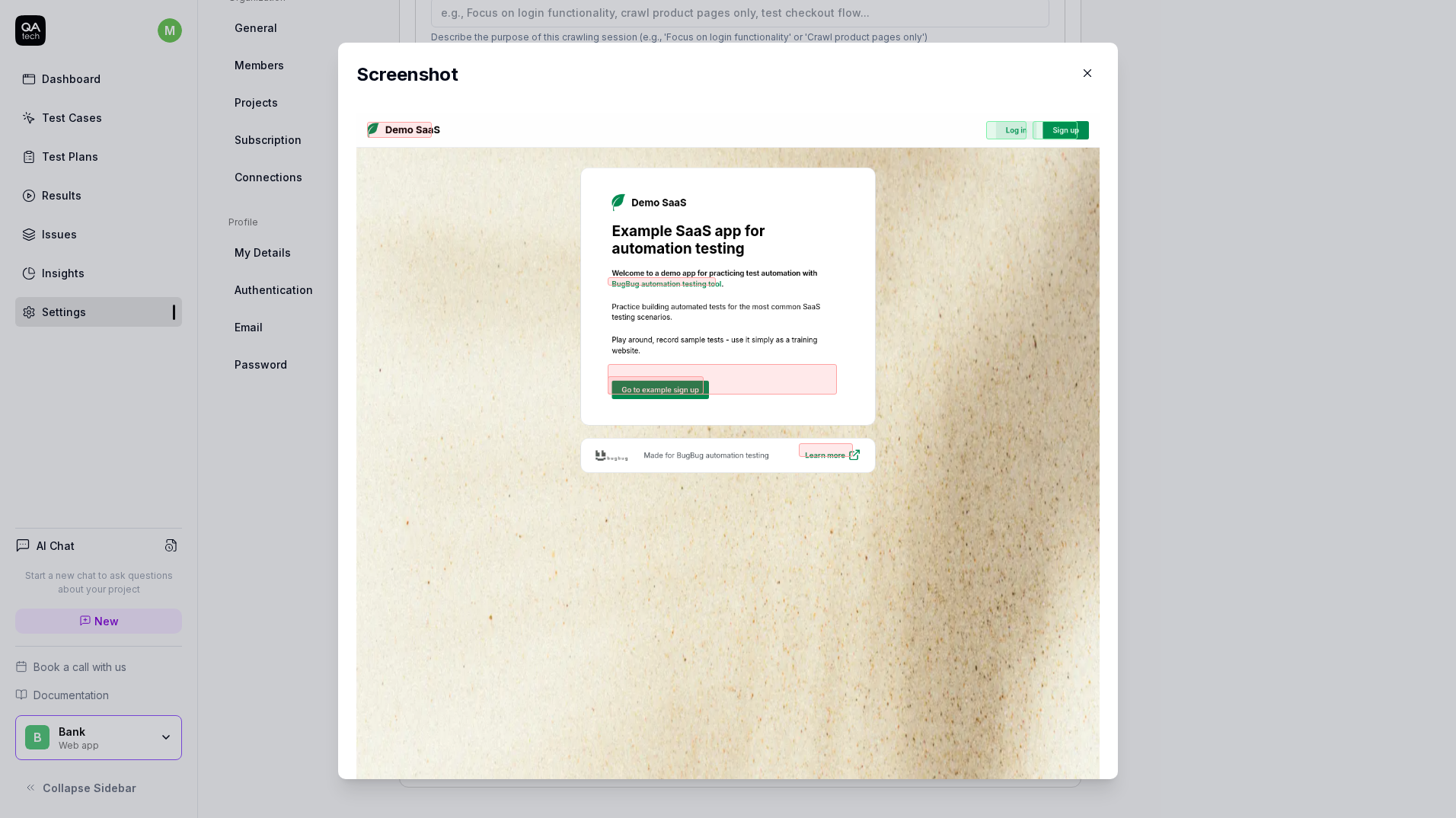
click at [1080, 69] on icon "button" at bounding box center [1086, 73] width 14 height 14
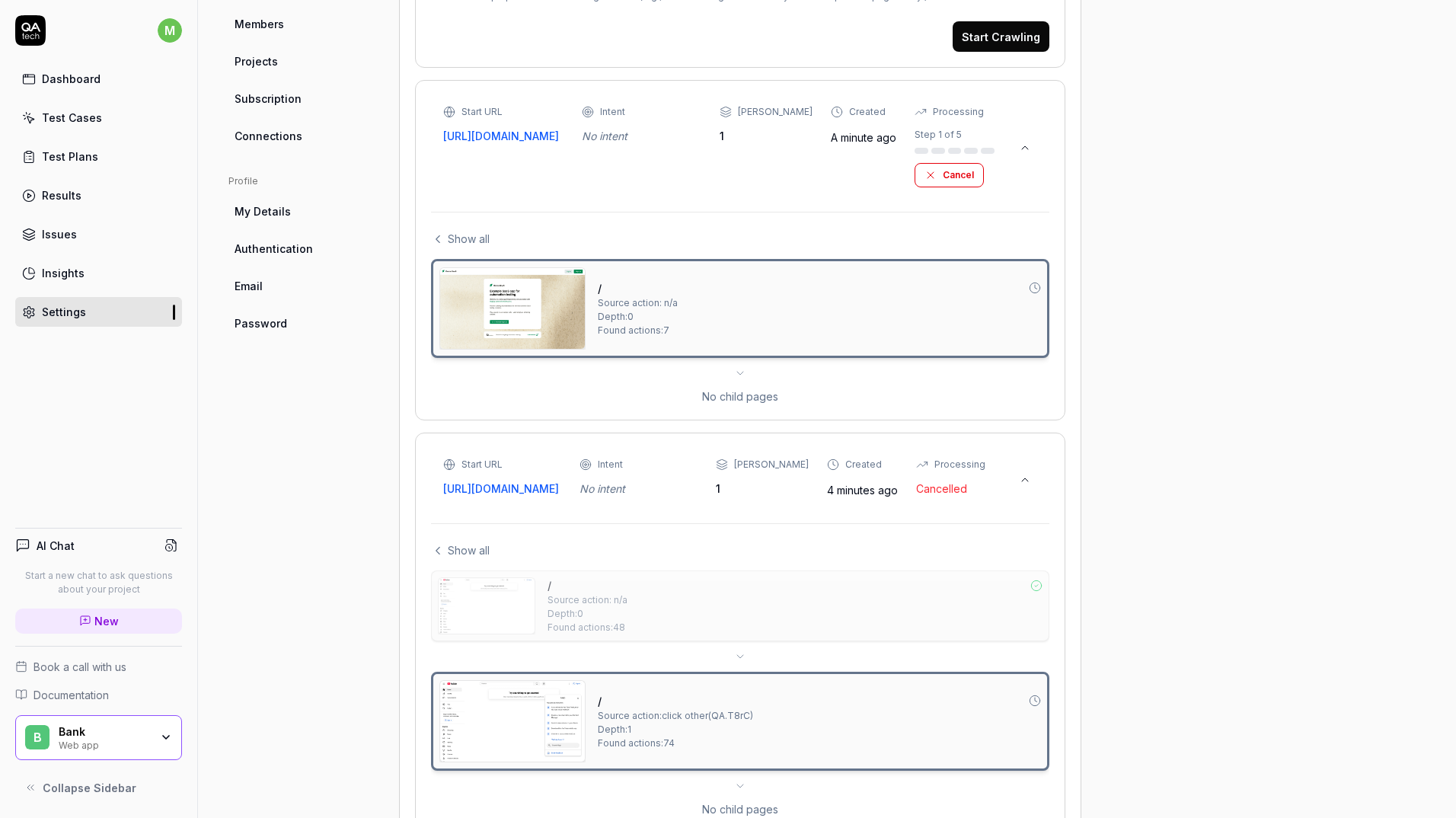
scroll to position [391, 0]
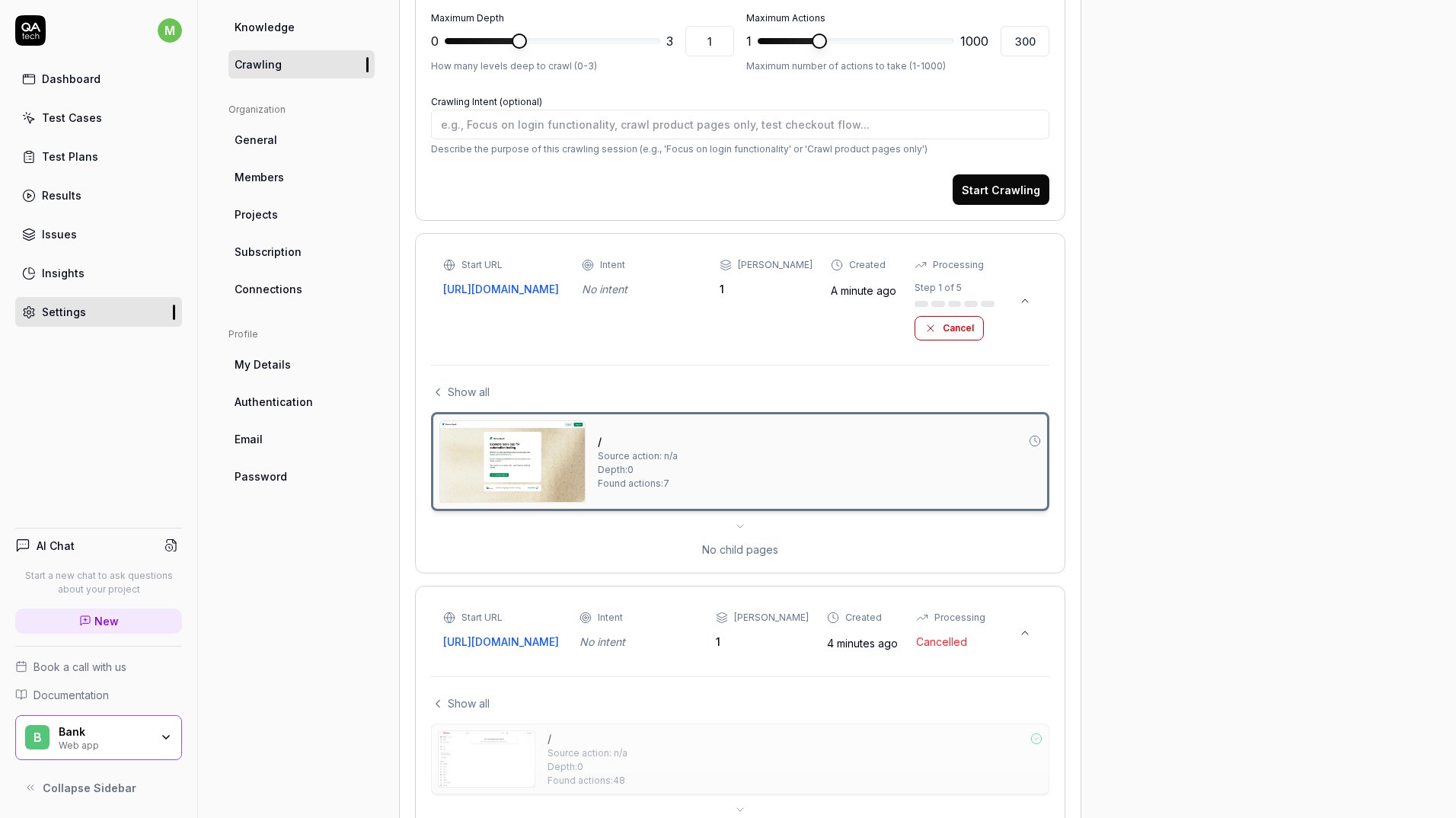
click at [1023, 623] on div "Start URL https://Www.youtube.com Intent No intent Max Depth 1 Created 4 minute…" at bounding box center [740, 631] width 594 height 41
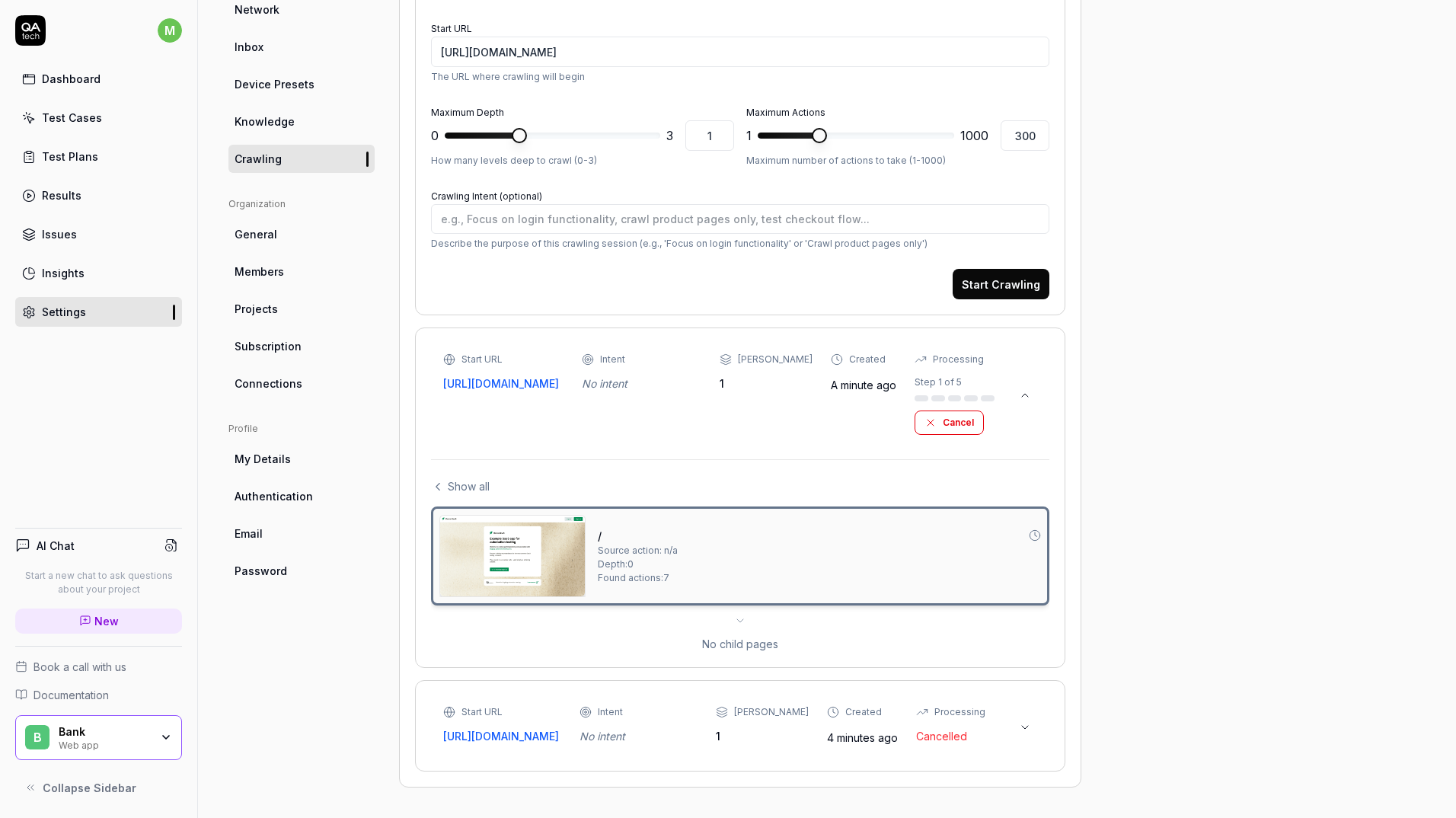
scroll to position [365, 0]
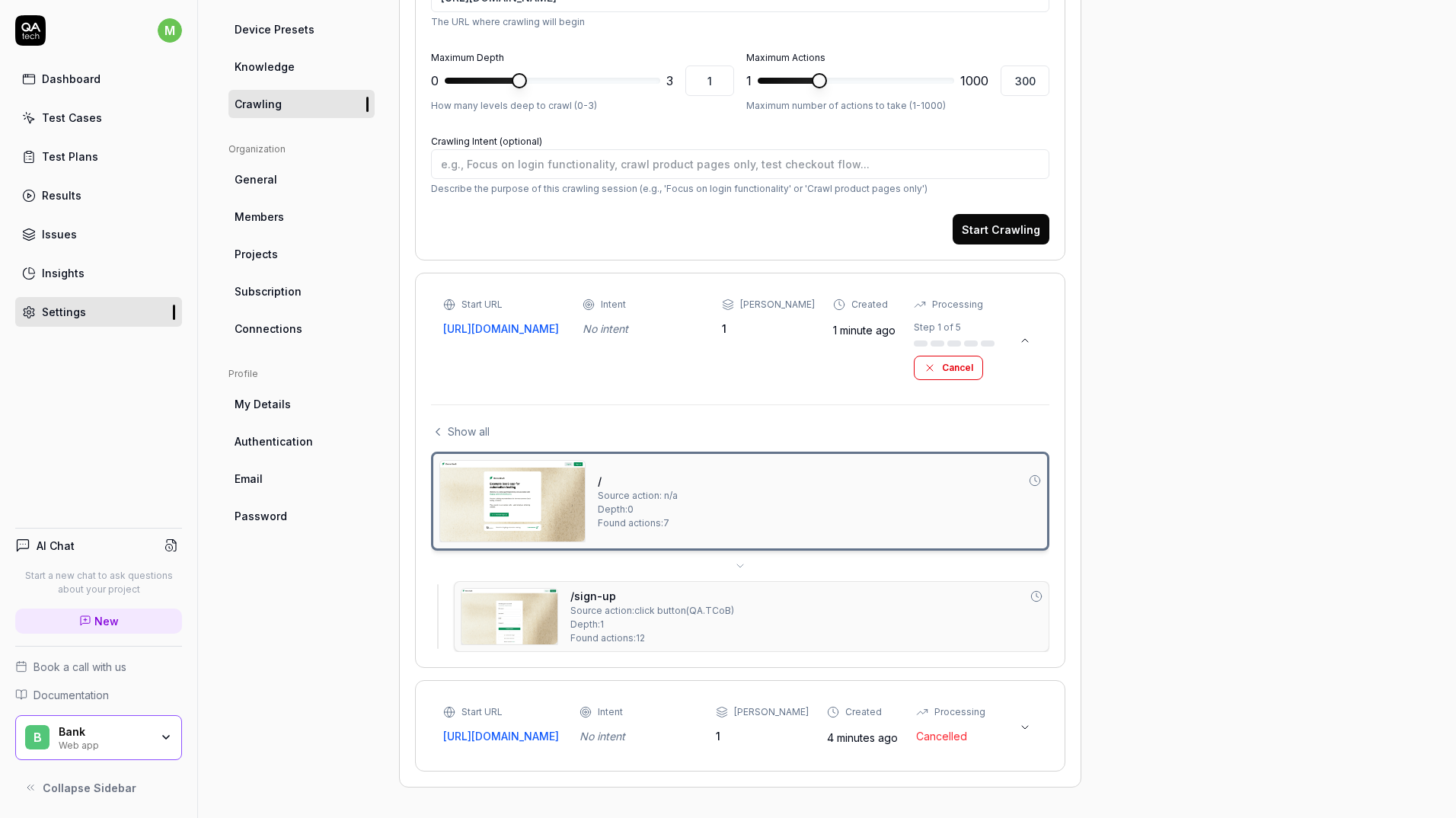
click at [531, 601] on img at bounding box center [509, 616] width 96 height 55
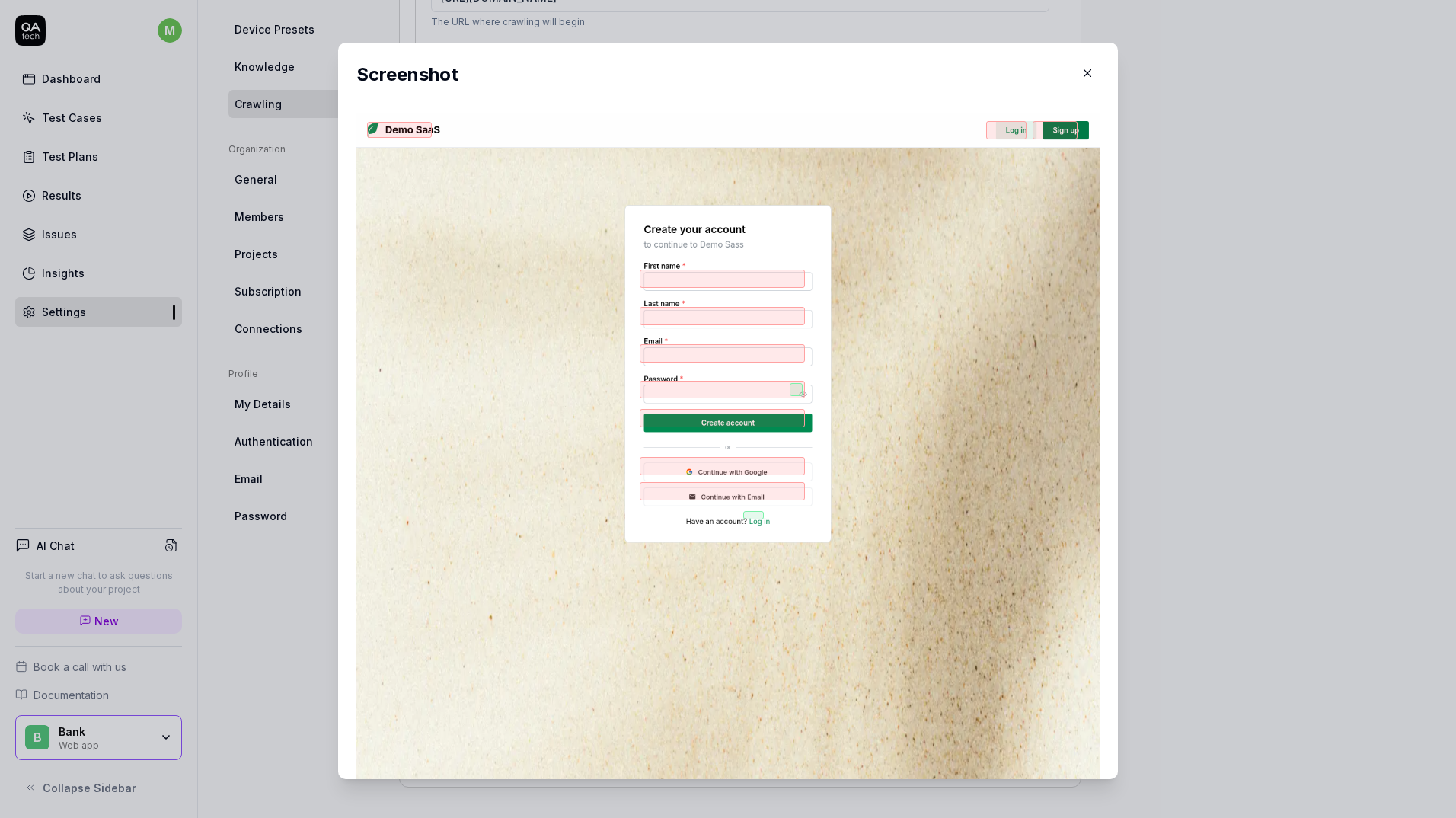
click at [1080, 78] on icon "button" at bounding box center [1086, 73] width 14 height 14
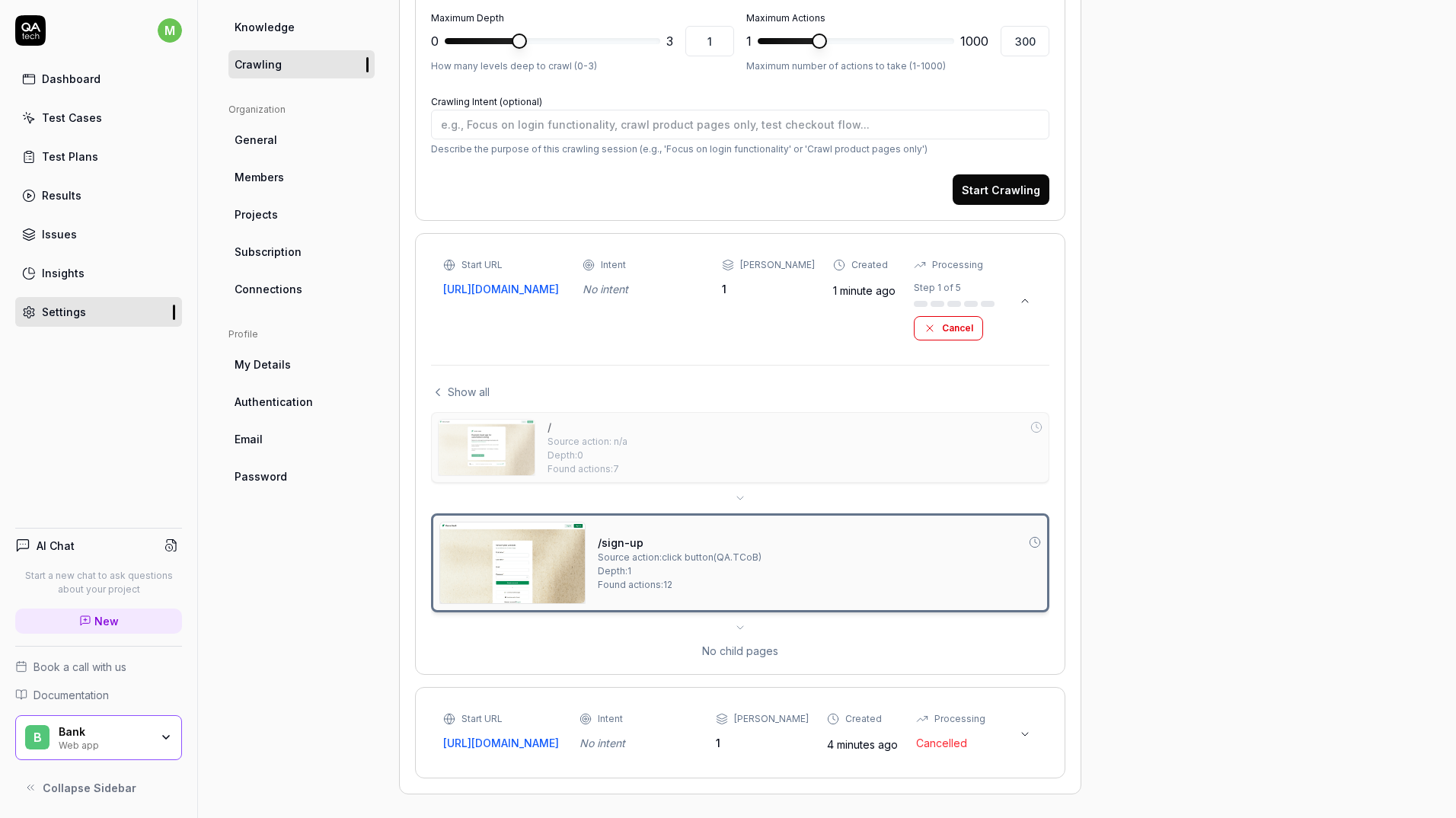
scroll to position [86, 0]
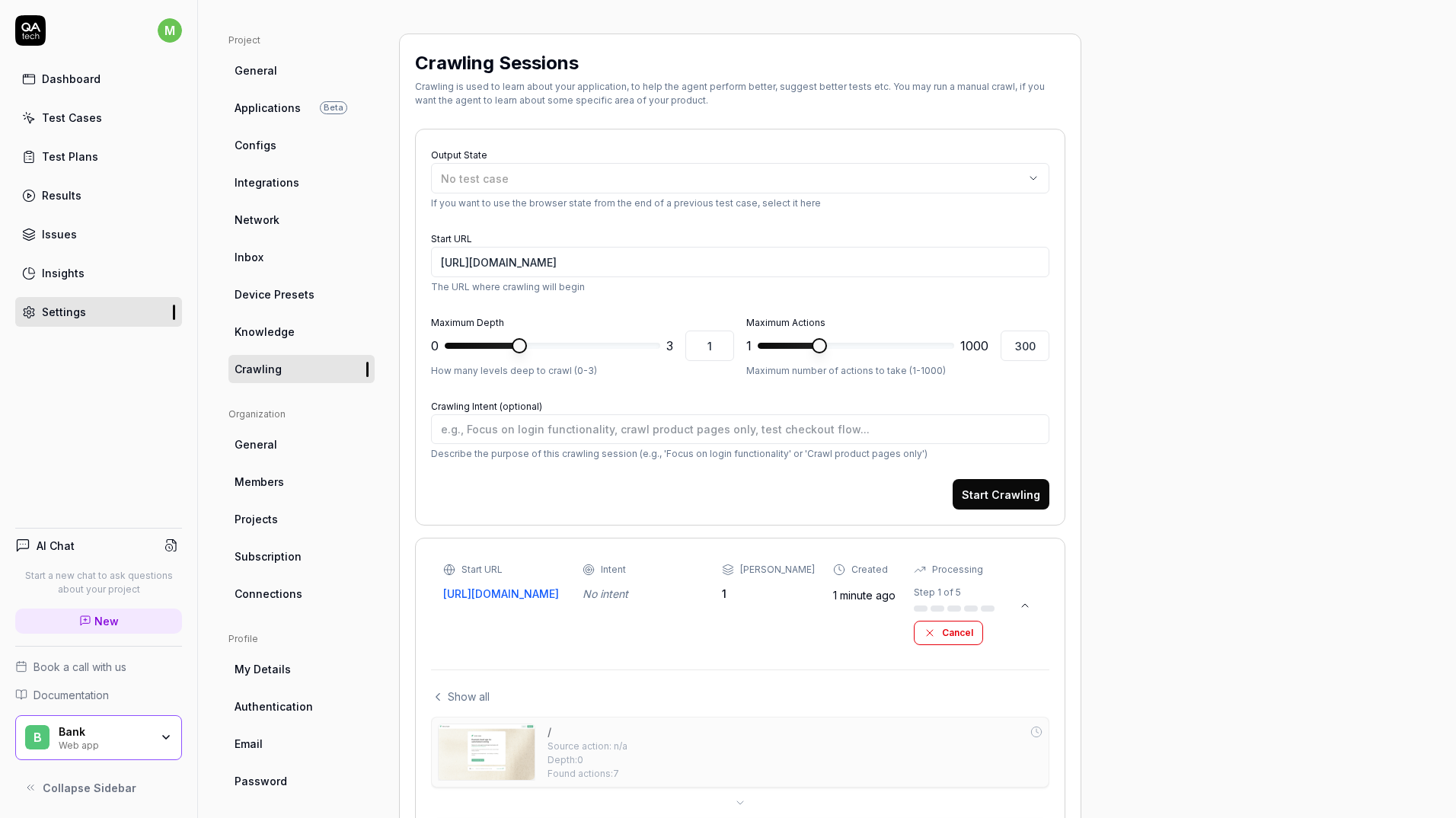
click at [279, 66] on link "General" at bounding box center [301, 70] width 146 height 28
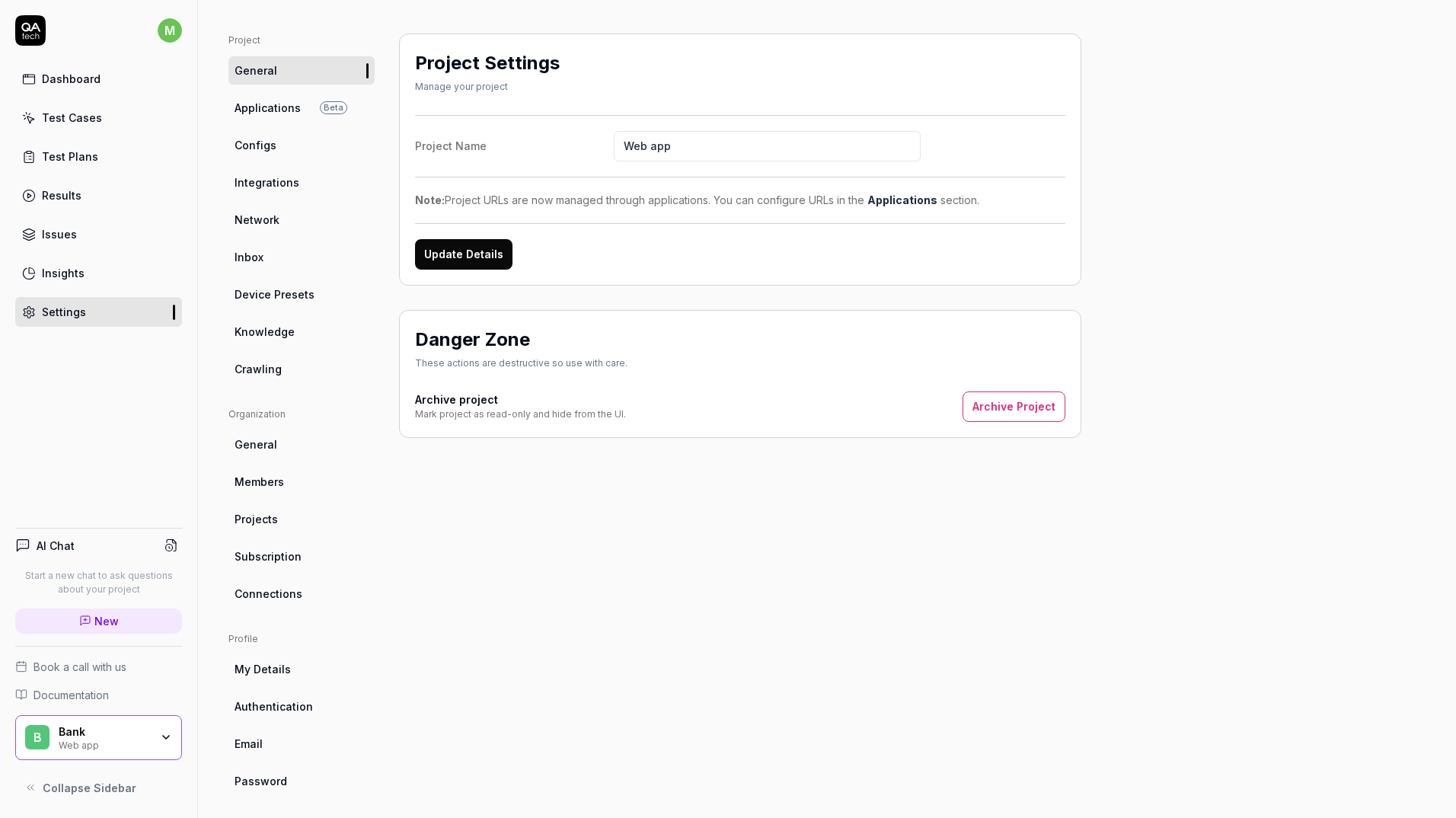
click at [105, 104] on link "Test Cases" at bounding box center [98, 118] width 166 height 29
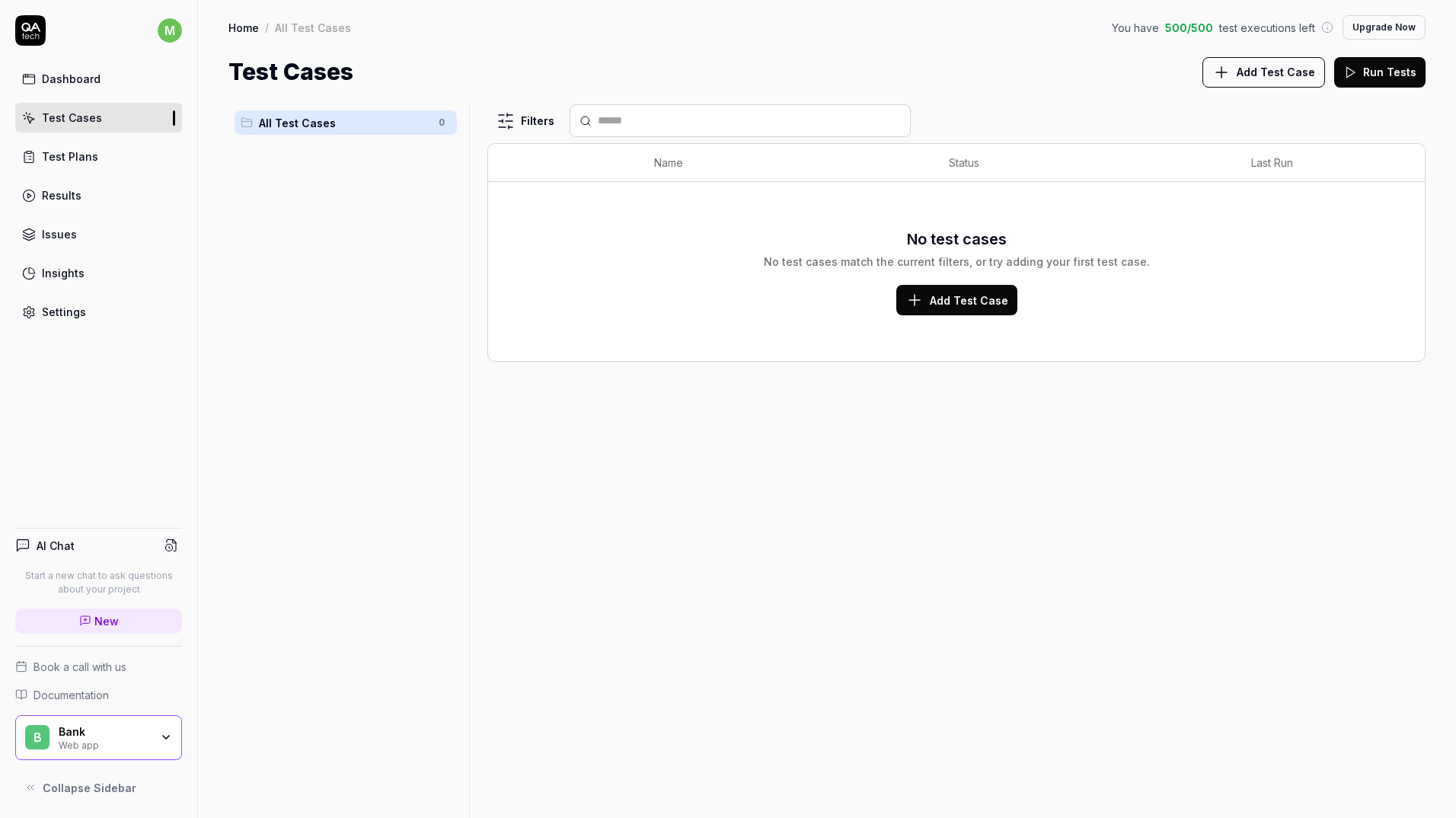
click at [90, 91] on link "Dashboard" at bounding box center [98, 79] width 166 height 29
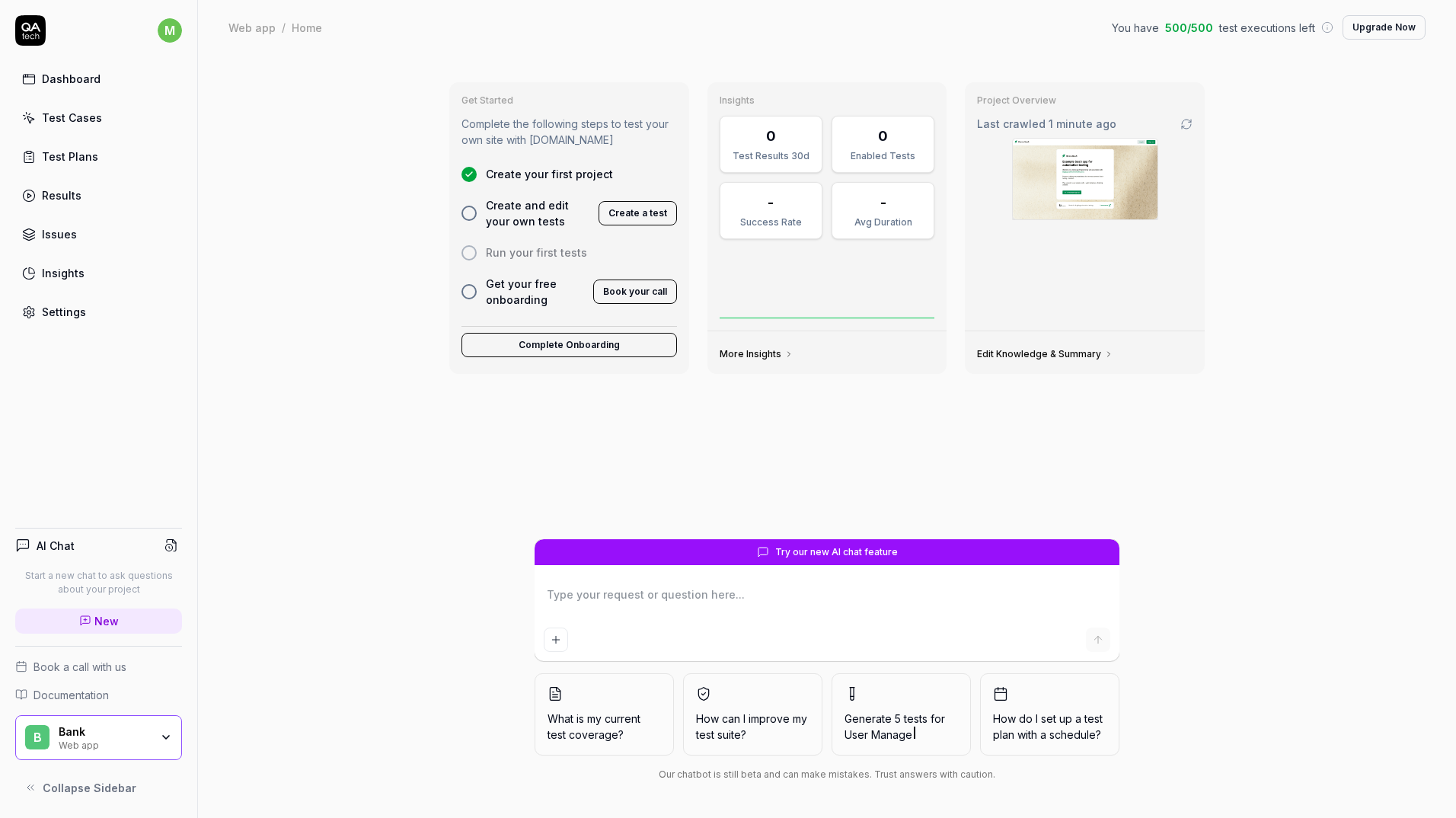
click at [616, 216] on button "Create a test" at bounding box center [637, 213] width 78 height 25
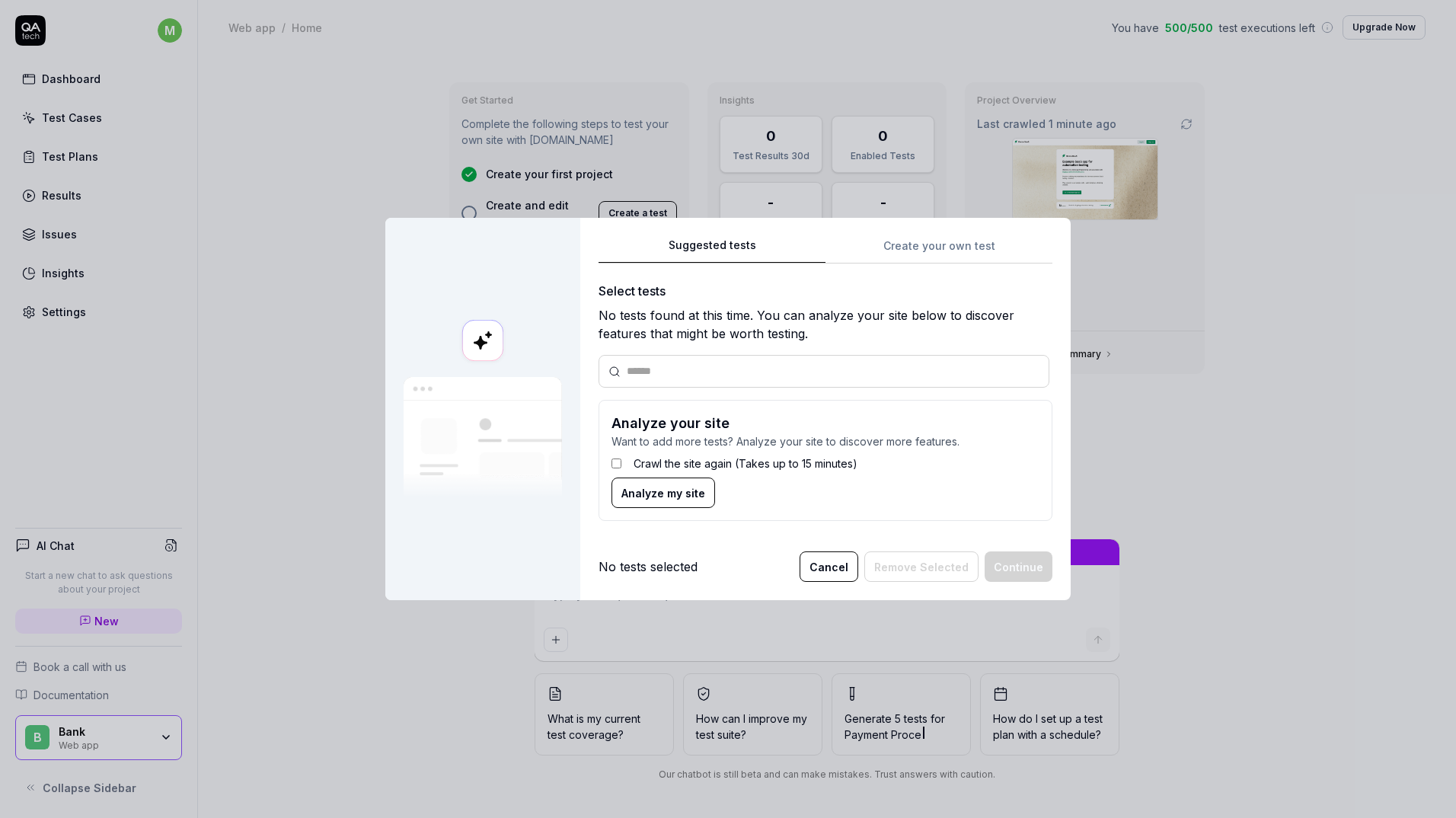
click at [717, 370] on input "text" at bounding box center [833, 370] width 413 height 16
click at [687, 490] on span "Analyze my site" at bounding box center [663, 493] width 84 height 16
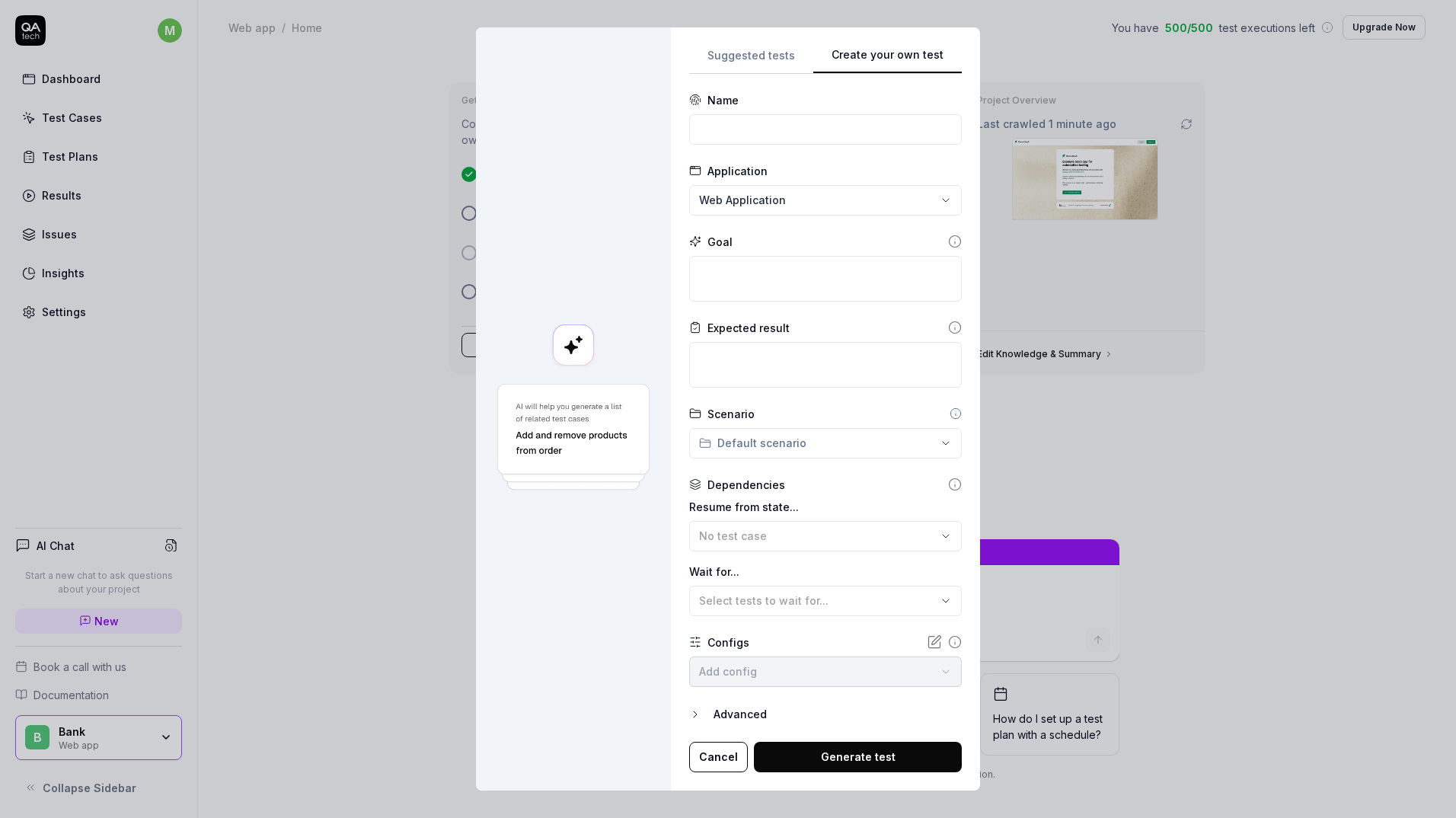
click at [930, 267] on div "Suggested tests Create your own test Name Application Web Application Goal Expe…" at bounding box center [825, 409] width 273 height 726
click at [788, 42] on div "**********" at bounding box center [825, 409] width 309 height 763
click at [771, 63] on div "**********" at bounding box center [728, 409] width 1456 height 818
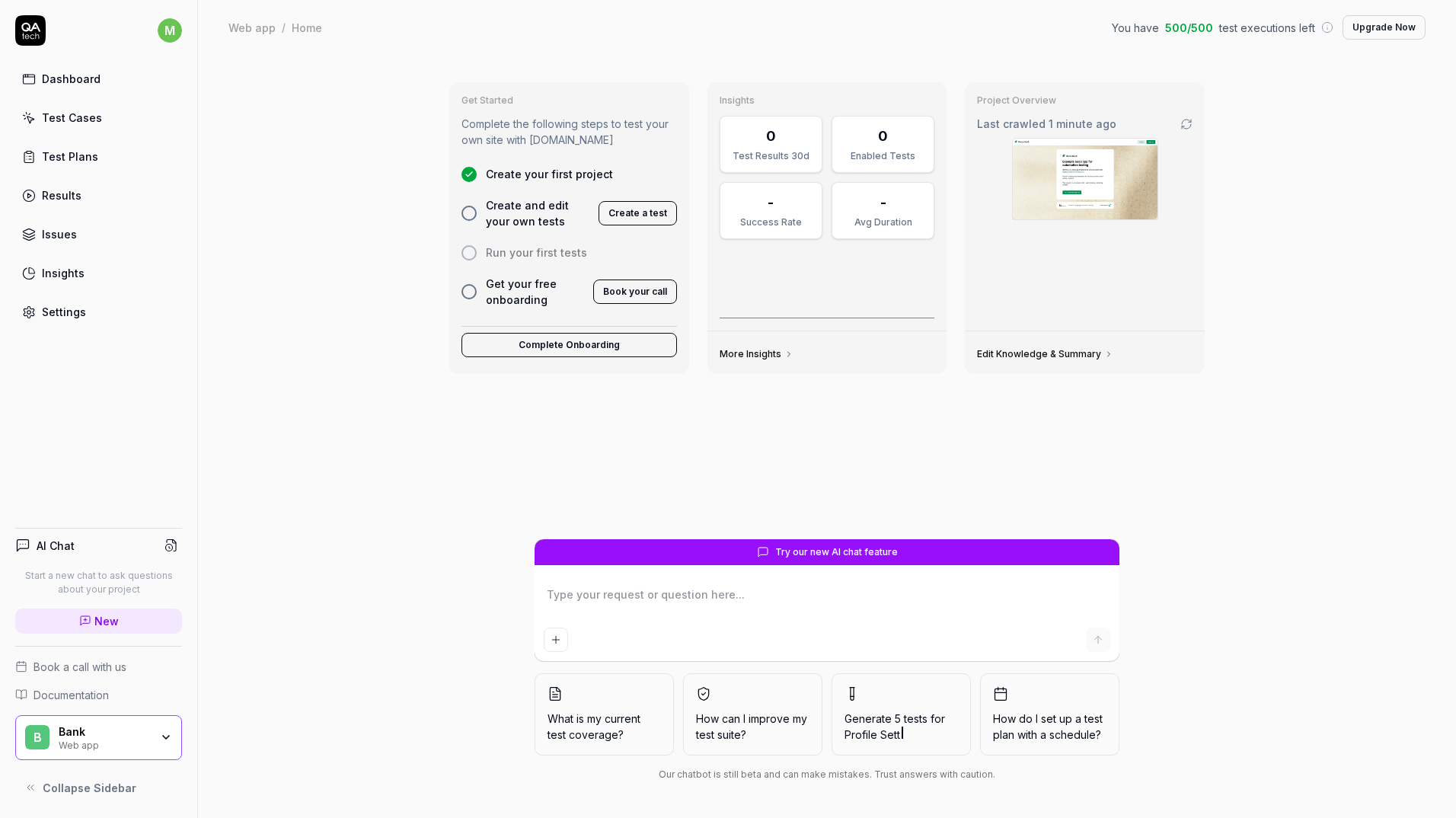
click at [755, 609] on textarea at bounding box center [826, 601] width 566 height 38
click at [533, 208] on span "Create and edit your own tests" at bounding box center [537, 213] width 104 height 32
click at [479, 212] on div "Create and edit your own tests" at bounding box center [525, 213] width 128 height 32
click at [477, 213] on div "Create and edit your own tests" at bounding box center [525, 213] width 128 height 32
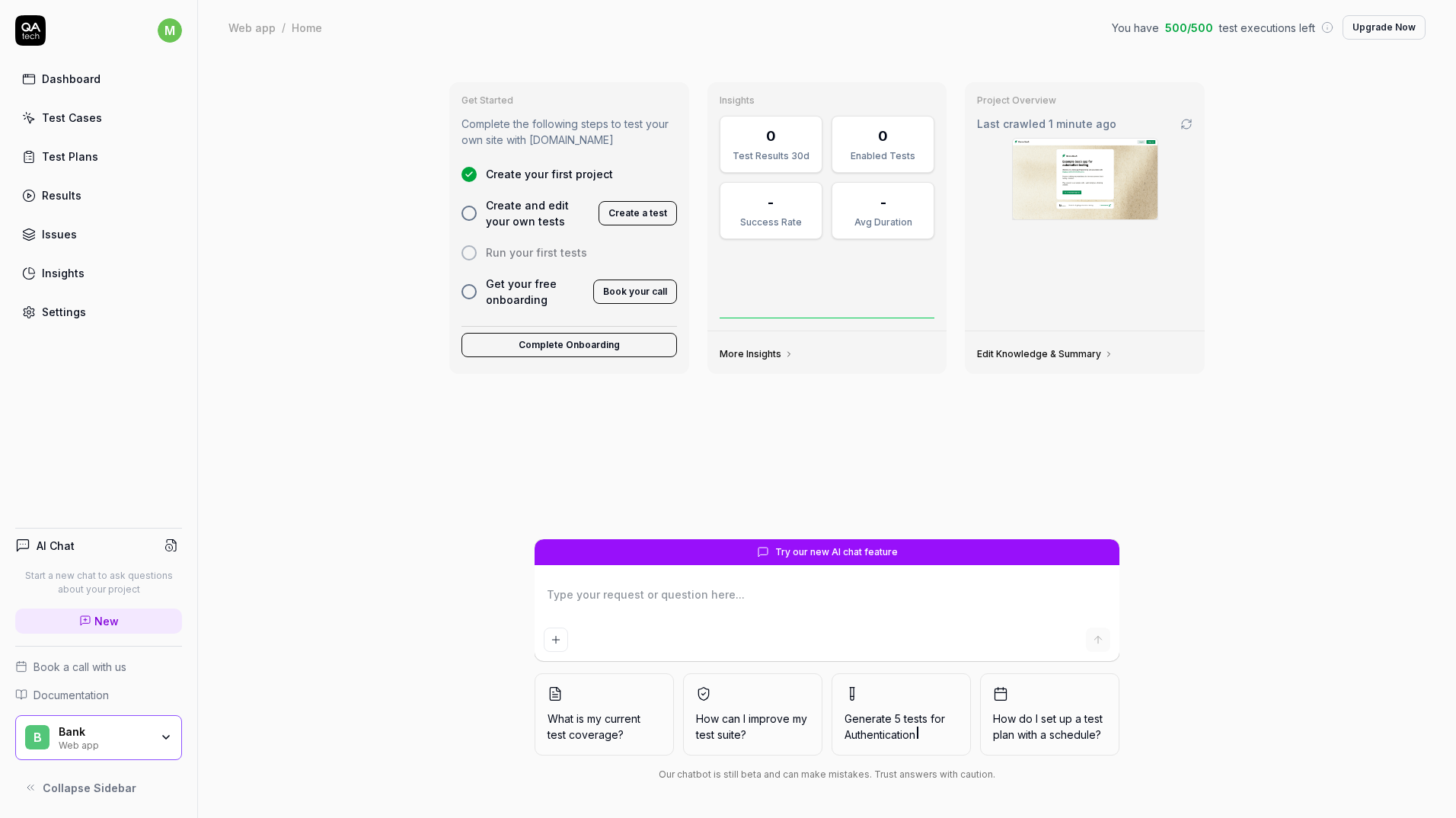
click at [474, 213] on div at bounding box center [469, 213] width 16 height 16
click at [468, 214] on div at bounding box center [469, 213] width 16 height 16
type textarea "*"
